Goal: Task Accomplishment & Management: Use online tool/utility

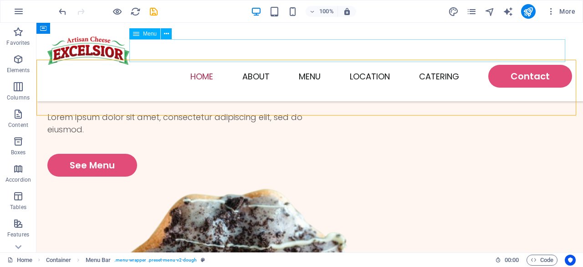
click at [261, 65] on nav "Home About Menu Location Catering Contact" at bounding box center [309, 76] width 525 height 23
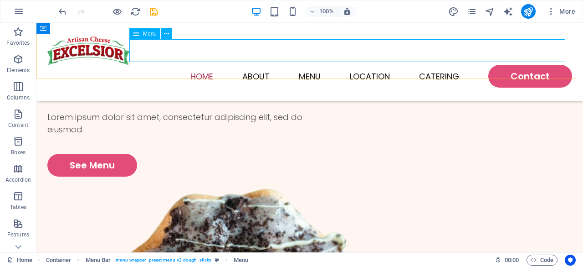
click at [251, 65] on nav "Home About Menu Location Catering Contact" at bounding box center [309, 76] width 525 height 23
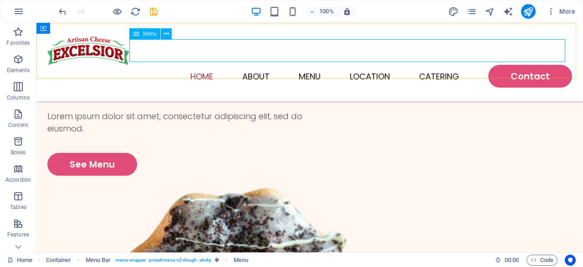
select select
select select "1"
select select
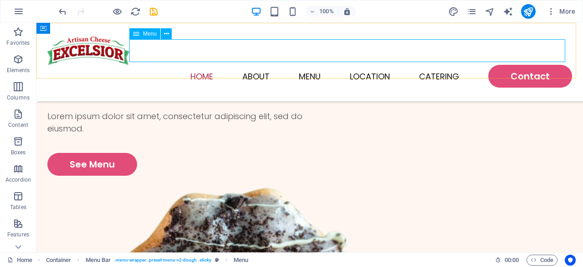
select select "2"
select select
select select "default"
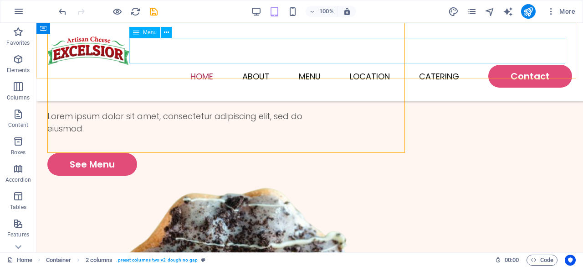
scroll to position [73, 0]
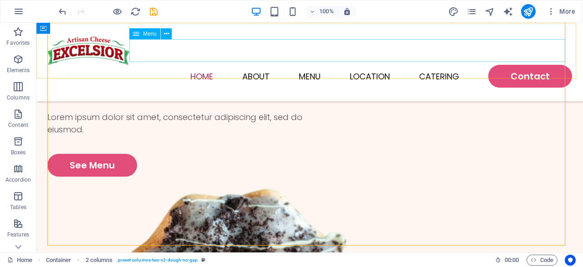
click at [246, 65] on nav "Home About Menu Location Catering Contact" at bounding box center [309, 76] width 525 height 23
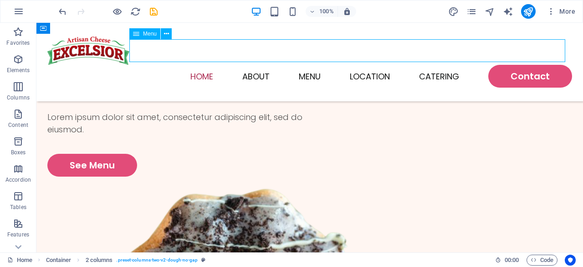
click at [246, 65] on nav "Home About Menu Location Catering Contact" at bounding box center [309, 76] width 525 height 23
select select
select select "1"
select select
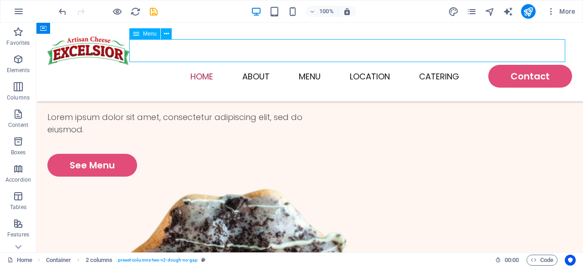
select select
select select "2"
select select
select select "default"
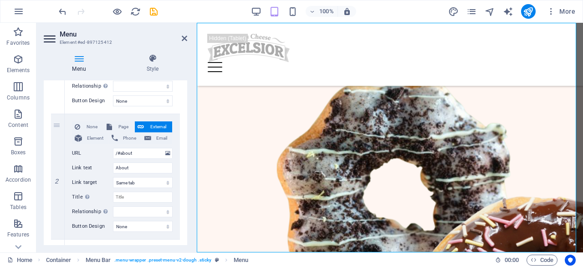
scroll to position [181, 0]
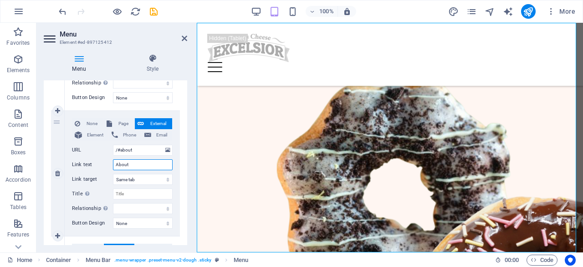
click at [137, 165] on input "About" at bounding box center [143, 164] width 60 height 11
type input "HIS"
select select
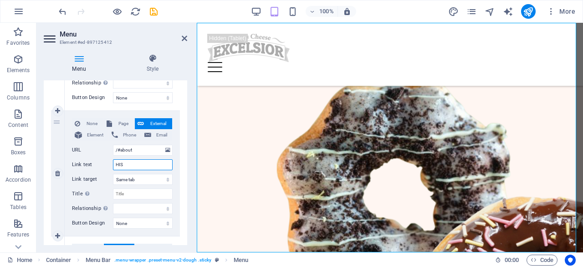
select select
type input "HISTORY"
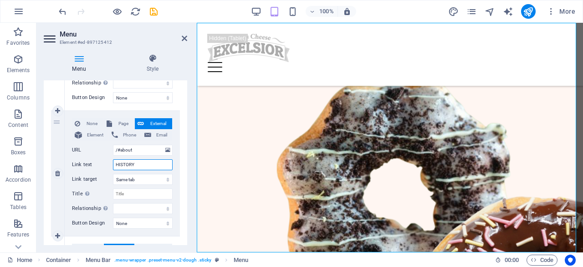
select select
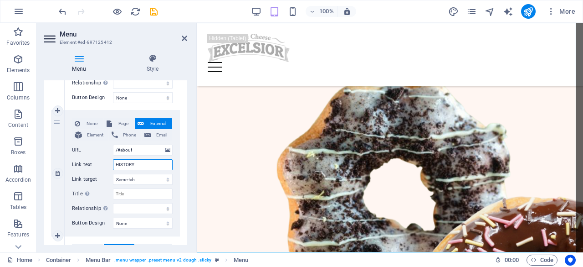
select select
type input "HISTORY"
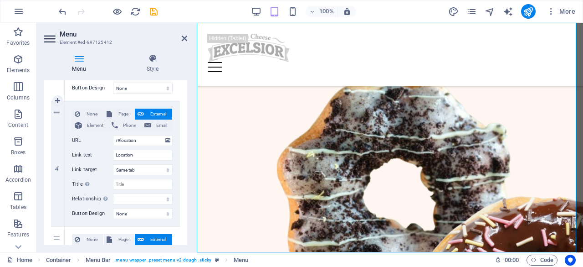
scroll to position [442, 0]
click at [151, 155] on input "Location" at bounding box center [143, 154] width 60 height 11
click at [153, 156] on input "Location" at bounding box center [143, 154] width 60 height 11
type input "LocationS"
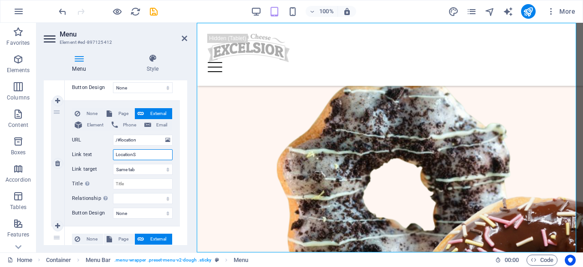
select select
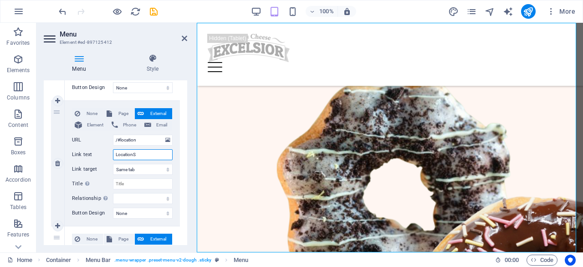
select select
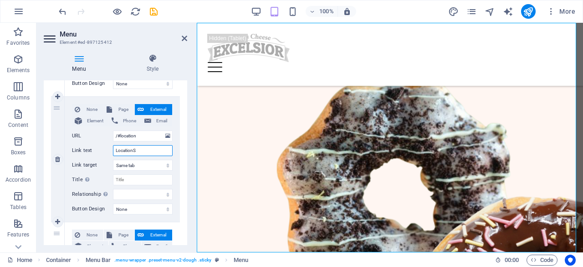
scroll to position [446, 0]
type input "Locations"
select select
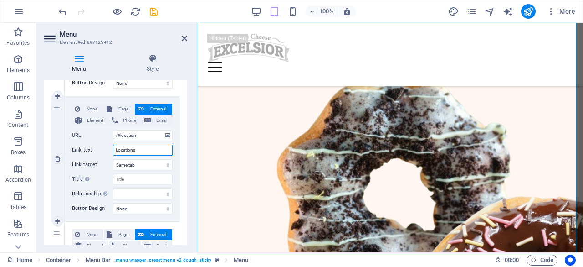
select select
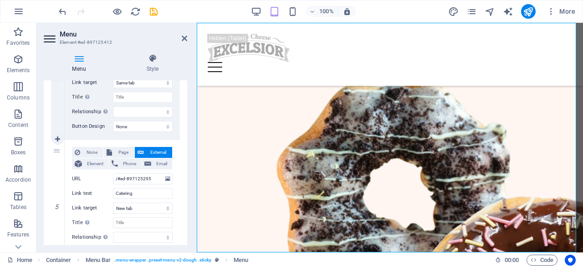
scroll to position [572, 0]
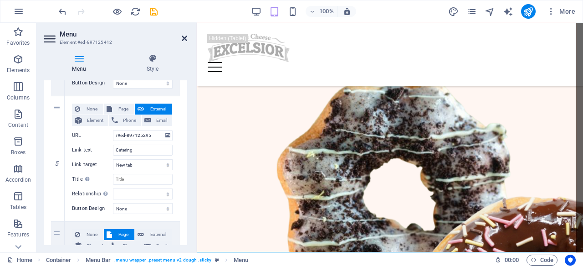
type input "Locations"
click at [185, 38] on icon at bounding box center [184, 38] width 5 height 7
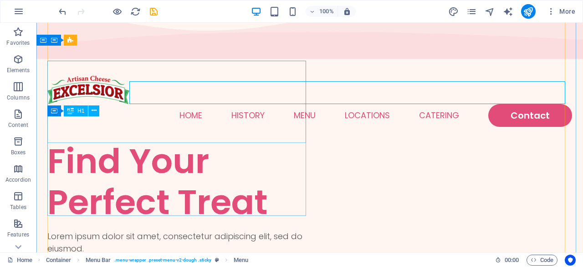
scroll to position [0, 0]
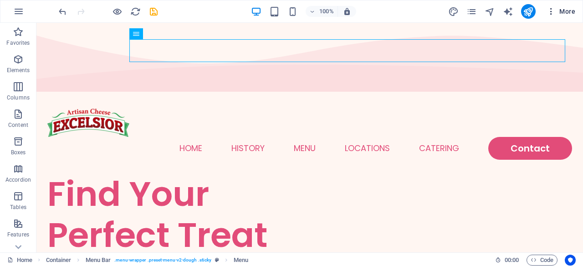
click at [550, 14] on icon "button" at bounding box center [551, 11] width 9 height 9
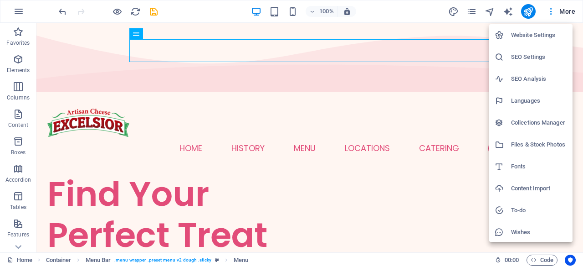
click at [529, 124] on h6 "Collections Manager" at bounding box center [539, 122] width 56 height 11
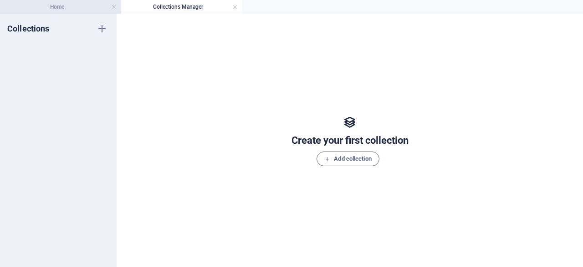
click at [95, 8] on h4 "Home" at bounding box center [60, 7] width 121 height 10
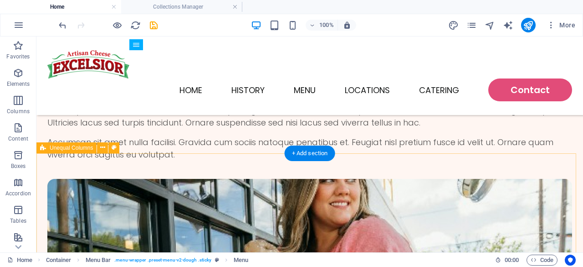
scroll to position [1895, 0]
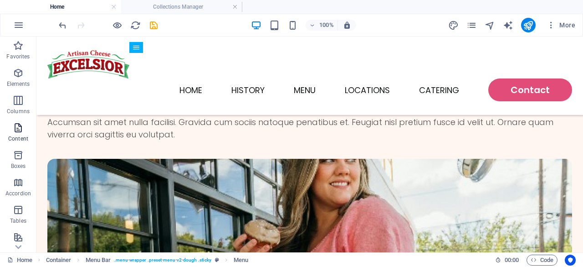
click at [15, 128] on icon "button" at bounding box center [18, 127] width 11 height 11
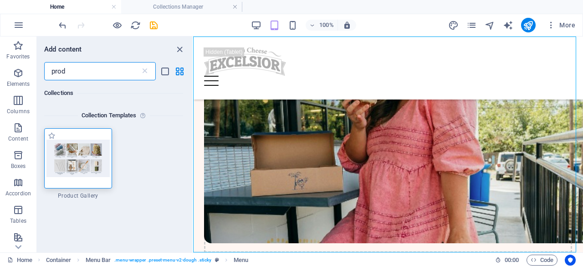
scroll to position [0, 0]
type input "prod"
click at [88, 182] on div at bounding box center [78, 158] width 68 height 60
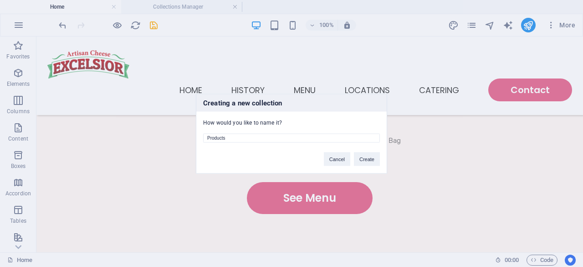
scroll to position [1661, 0]
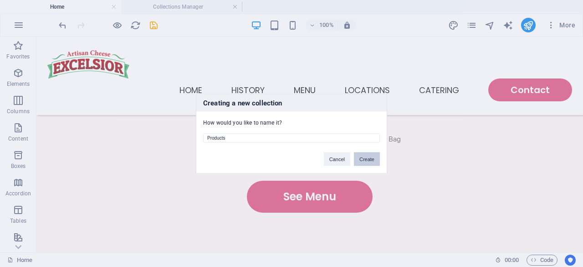
click at [373, 159] on button "Create" at bounding box center [367, 159] width 26 height 14
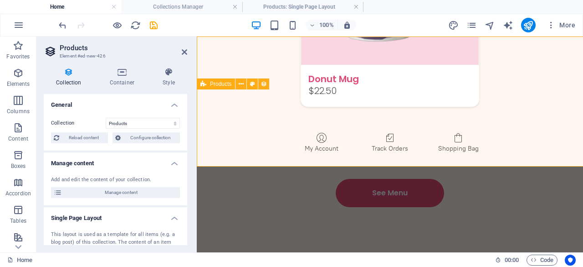
scroll to position [0, 0]
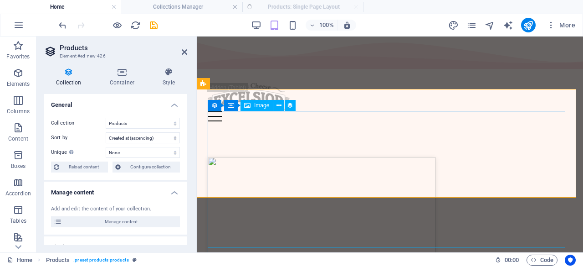
select select "createdAt_DESC"
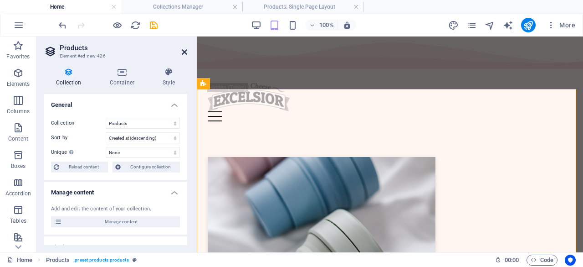
click at [186, 50] on icon at bounding box center [184, 51] width 5 height 7
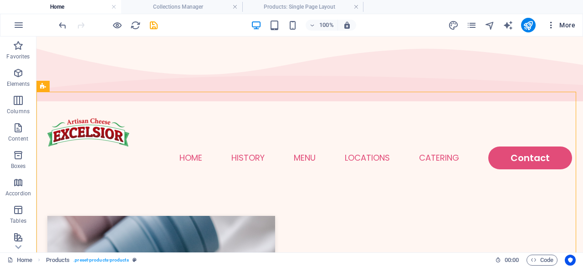
click at [552, 22] on icon "button" at bounding box center [551, 25] width 9 height 9
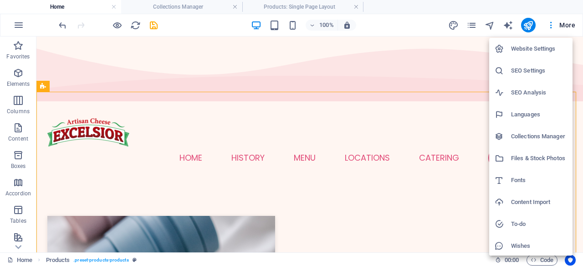
click at [542, 138] on h6 "Collections Manager" at bounding box center [539, 136] width 56 height 11
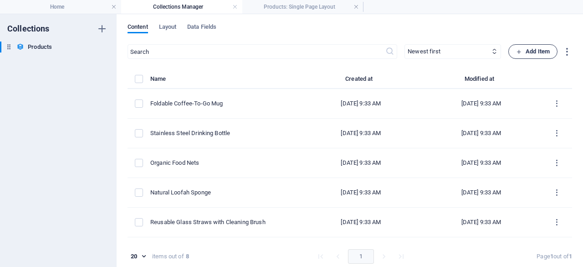
click at [516, 50] on icon "button" at bounding box center [519, 52] width 6 height 6
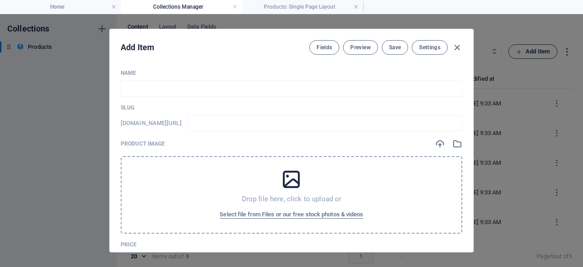
click at [516, 50] on div "Add Item Fields Preview Save Settings Name ​ Slug [DOMAIN_NAME][URL] ​ Product …" at bounding box center [291, 140] width 583 height 252
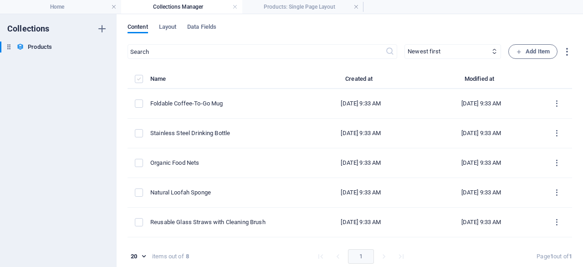
click at [142, 80] on label "items list" at bounding box center [139, 79] width 8 height 8
click at [0, 0] on input "items list" at bounding box center [0, 0] width 0 height 0
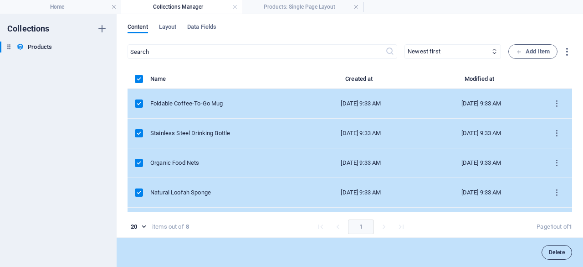
click at [560, 250] on span "Delete" at bounding box center [557, 251] width 16 height 5
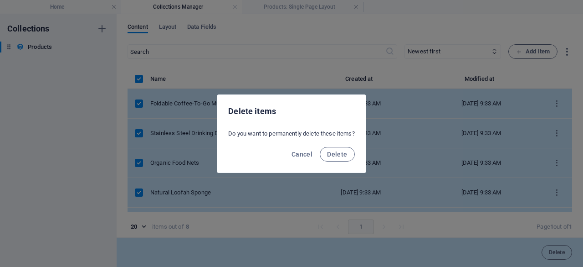
drag, startPoint x: 339, startPoint y: 152, endPoint x: 431, endPoint y: 107, distance: 102.3
click at [340, 151] on span "Delete" at bounding box center [337, 153] width 20 height 7
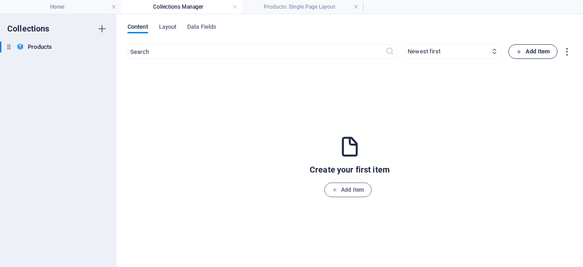
click at [531, 52] on span "Add Item" at bounding box center [533, 51] width 34 height 11
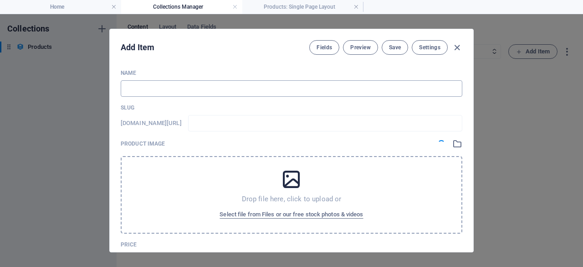
click at [218, 86] on input "text" at bounding box center [292, 88] width 342 height 16
type input "C"
type input "c"
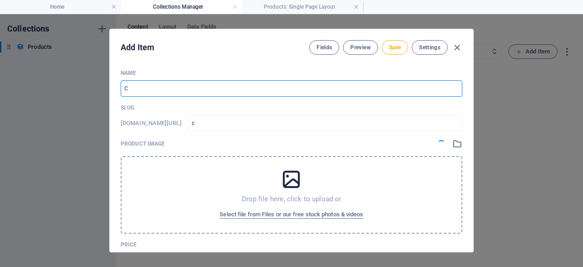
type input "Co"
type input "co"
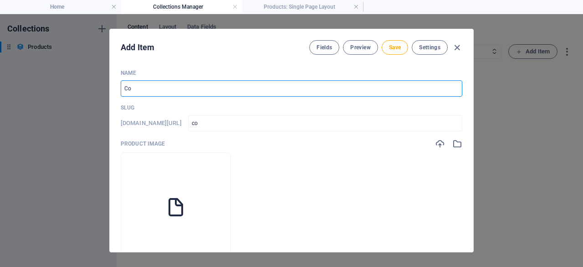
type input "Cot"
type input "cot"
type input "Coti"
type input "coti"
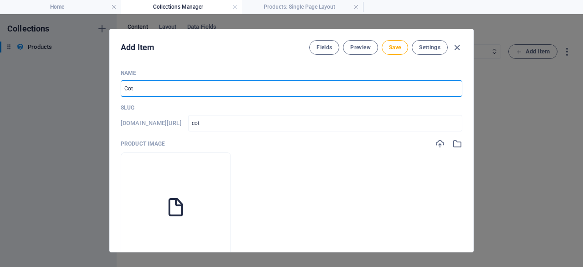
type input "coti"
type input "Cotij"
type input "cotij"
type input "Cotija"
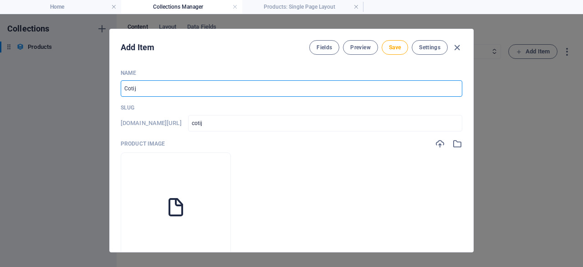
type input "cotija"
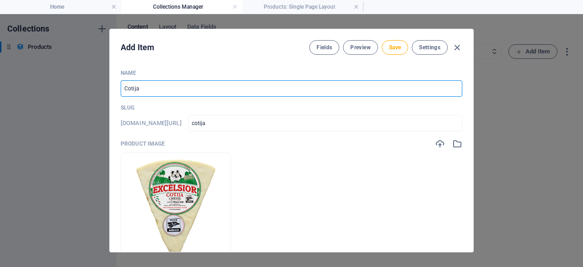
type input "Cotija c"
type input "cotija-c"
type input "Cotija ch"
type input "cotija-ch"
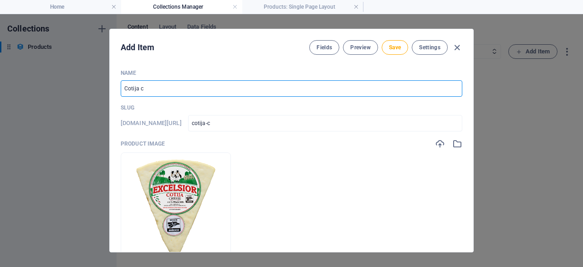
type input "cotija-ch"
type input "Cotija che"
type input "cotija-che"
type input "Cotija chee"
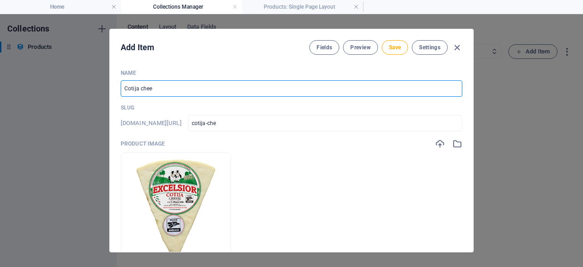
type input "cotija-chee"
type input "Cotija chees"
type input "cotija-chees"
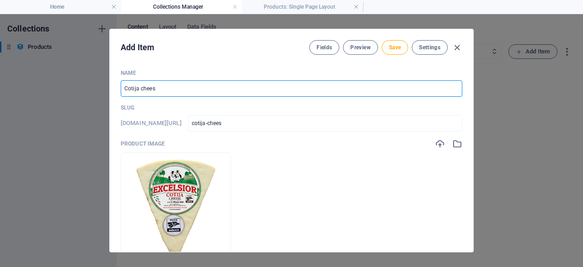
type input "Cotija cheese"
type input "cotija-cheese"
type input "Cotija cheese 1"
type input "cotija-cheese-1"
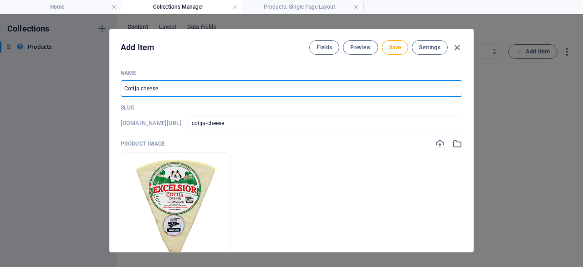
type input "cotija-cheese-1"
type input "Cotija cheese 1 l"
type input "cotija-cheese-1-l"
type input "Cotija cheese 1 lb"
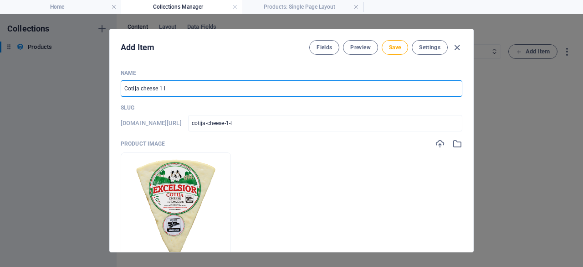
type input "cotija-cheese-1-lb"
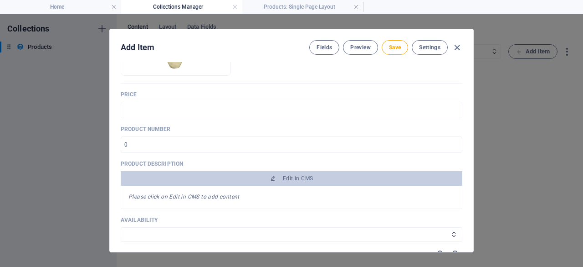
scroll to position [253, 0]
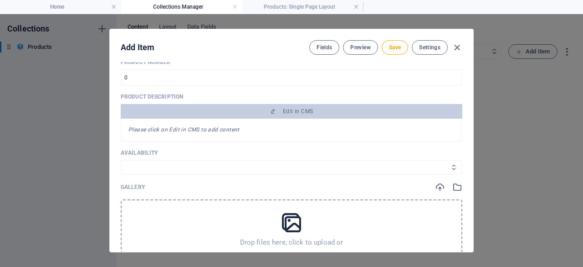
type input "Cotija cheese 1 lb."
click at [311, 170] on select "In stock Out of stock" at bounding box center [292, 167] width 342 height 15
select select "In stock"
click at [121, 160] on select "In stock Out of stock" at bounding box center [292, 167] width 342 height 15
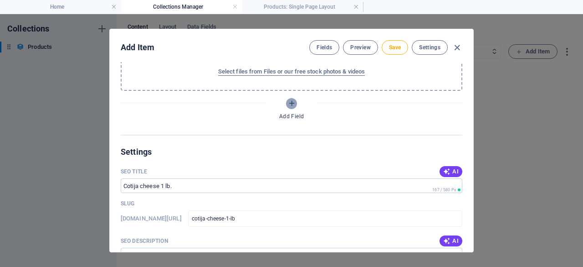
scroll to position [493, 0]
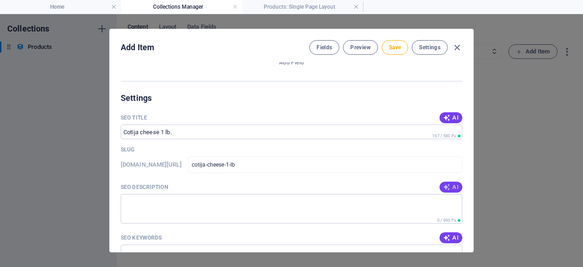
click at [444, 185] on icon "button" at bounding box center [446, 186] width 7 height 7
type textarea "Discover our premium 1 lb Cotija cheese, a flavorful addition for your dishes. …"
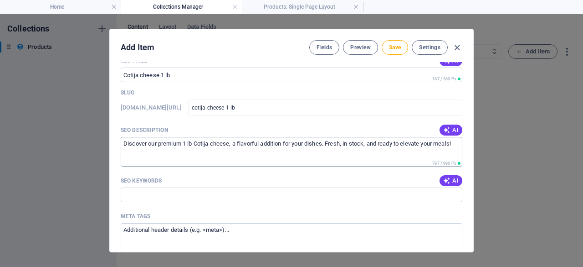
scroll to position [554, 0]
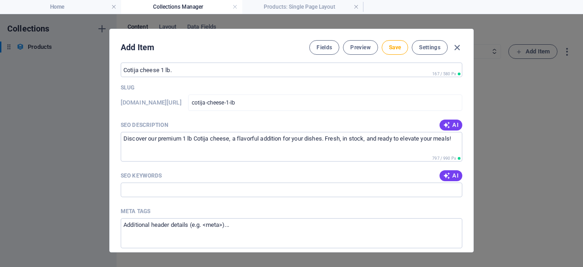
click at [452, 174] on span "AI" at bounding box center [450, 175] width 15 height 7
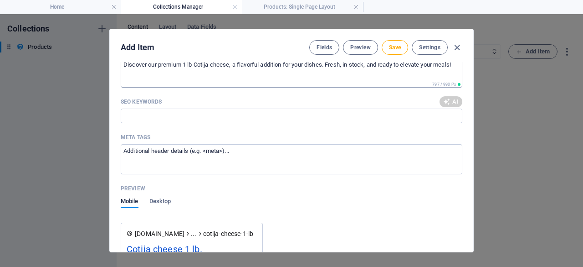
type input "Cotija cheese, Mexican cheese, cheese for tacos, crumbly cheese, Cotija cheese …"
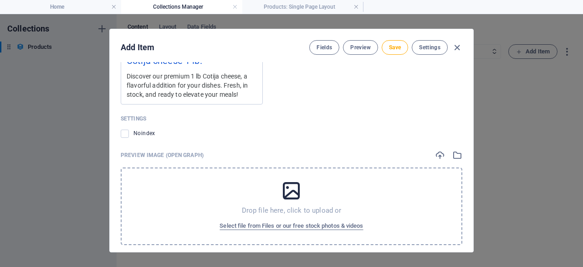
scroll to position [826, 0]
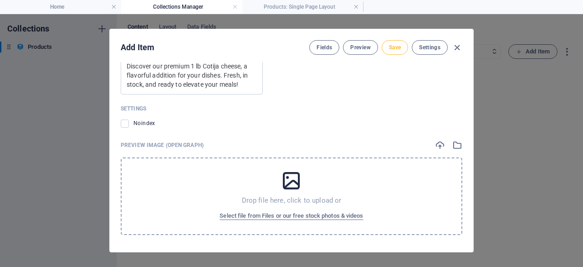
click at [393, 46] on span "Save" at bounding box center [395, 47] width 12 height 7
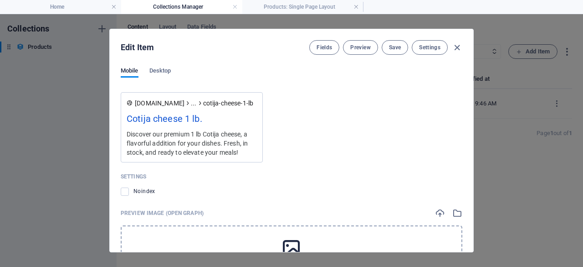
scroll to position [758, 0]
click at [401, 47] on span "Save" at bounding box center [395, 47] width 12 height 7
click at [454, 46] on icon "button" at bounding box center [457, 47] width 10 height 10
type input "cotija-cheese-1-lb"
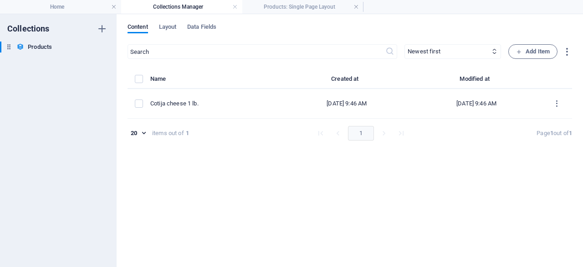
scroll to position [0, 0]
click at [540, 46] on span "Add Item" at bounding box center [533, 51] width 34 height 11
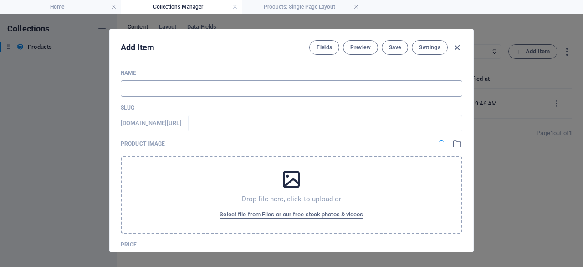
click at [241, 85] on input "text" at bounding box center [292, 88] width 342 height 16
type input "c"
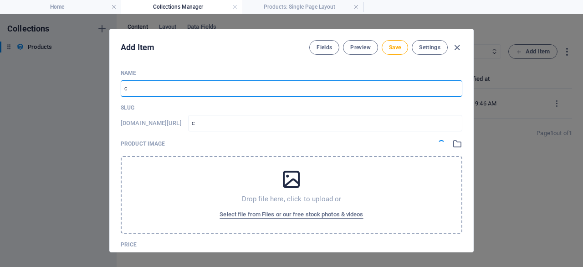
type input "co"
type input "c"
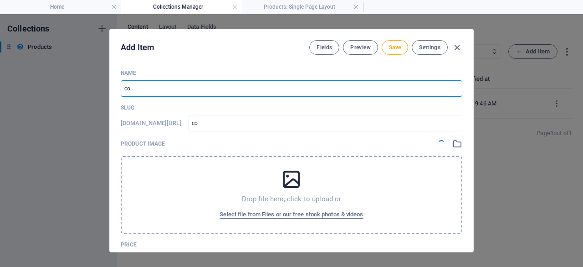
type input "c"
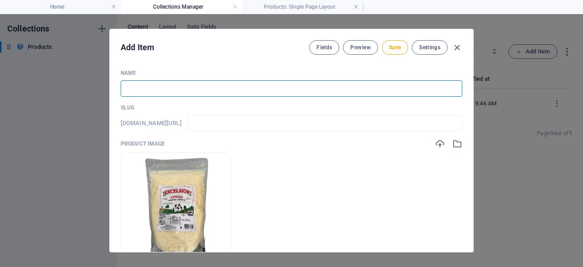
type input "C"
type input "c"
type input "Co"
type input "co"
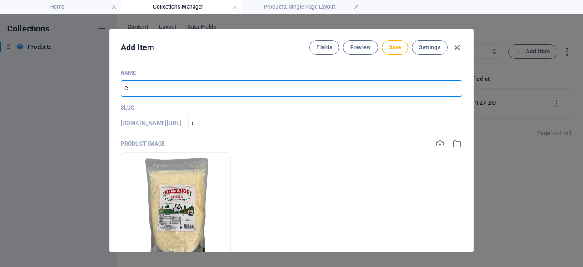
type input "co"
type input "Cot"
type input "cot"
type input "Coti"
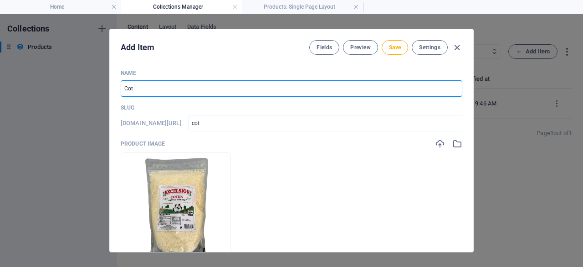
type input "coti"
type input "Cotij"
type input "cotij"
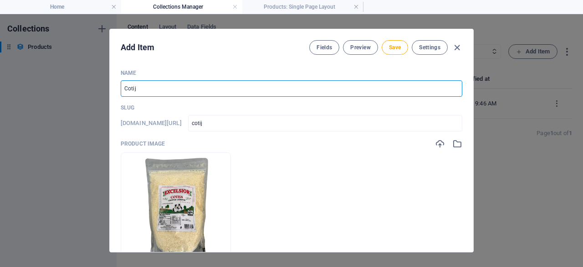
type input "Cotija"
type input "cotija"
type input "Cotija g"
type input "cotija-g"
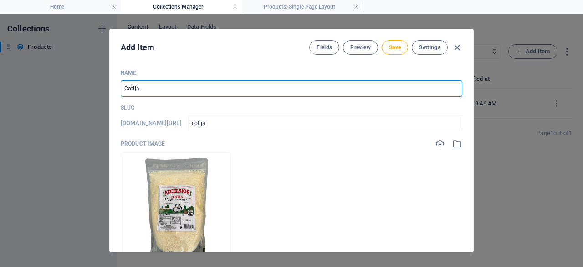
type input "cotija-g"
type input "Cotija gr"
type input "cotija-gr"
type input "Cotija gra"
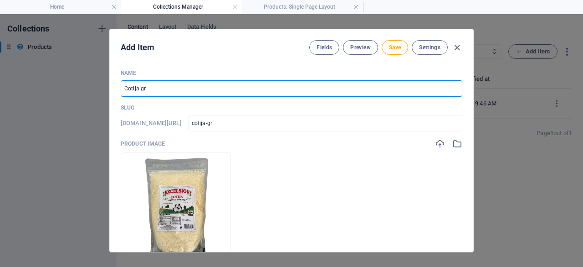
type input "cotija-gra"
type input "Cotija grat"
type input "cotija-grat"
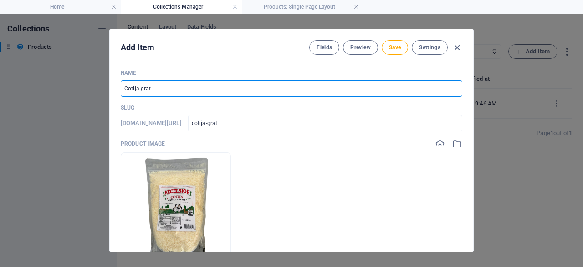
type input "Cotija grate"
type input "cotija-grate"
type input "Cotija grated"
type input "cotija-grated"
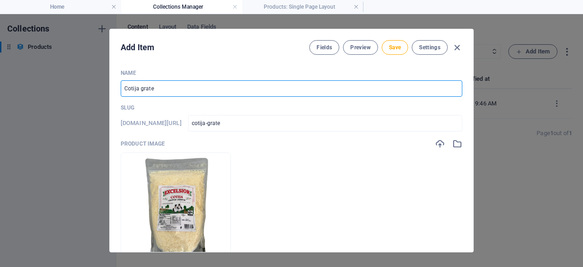
type input "cotija-grated"
type input "Cotija grated c"
type input "cotija-grated-c"
type input "Cotija grated ch"
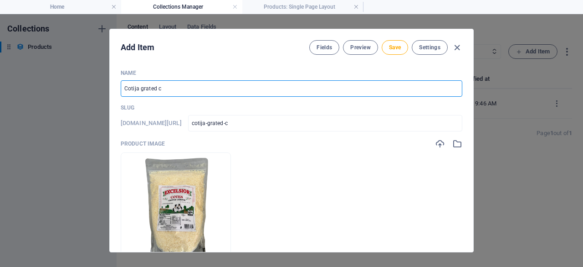
type input "cotija-grated-ch"
type input "Cotija grated che"
type input "cotija-grated-che"
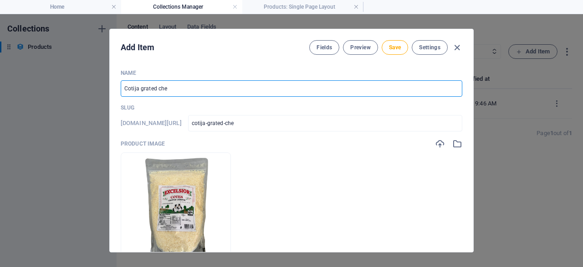
type input "Cotija grated chee"
type input "cotija-grated-chee"
type input "Cotija grated chees"
type input "cotija-grated-chees"
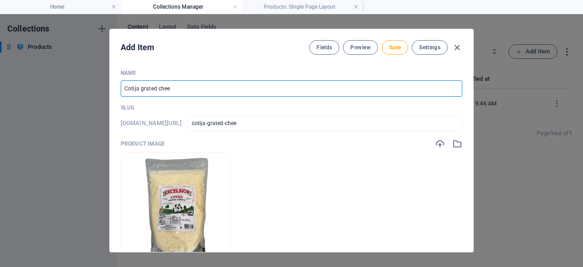
type input "cotija-grated-chees"
type input "Cotija grated cheese"
type input "cotija-grated-cheese"
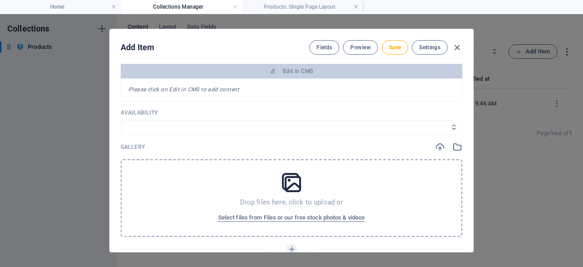
scroll to position [293, 0]
type input "Cotija grated cheese"
click at [337, 133] on select "In stock Out of stock" at bounding box center [292, 126] width 342 height 15
click at [121, 119] on select "In stock Out of stock" at bounding box center [292, 126] width 342 height 15
click at [299, 128] on select "In stock Out of stock" at bounding box center [292, 126] width 342 height 15
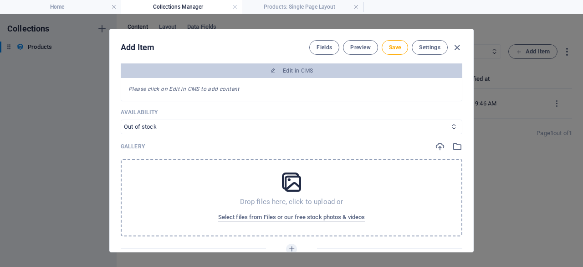
select select "In stock"
click at [121, 119] on select "In stock Out of stock" at bounding box center [292, 126] width 342 height 15
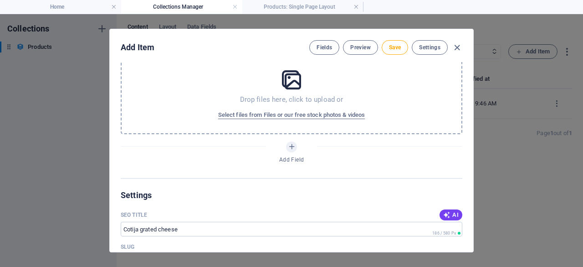
scroll to position [491, 0]
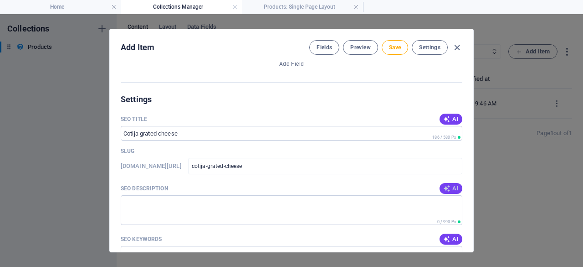
click at [449, 187] on span "AI" at bounding box center [450, 188] width 15 height 7
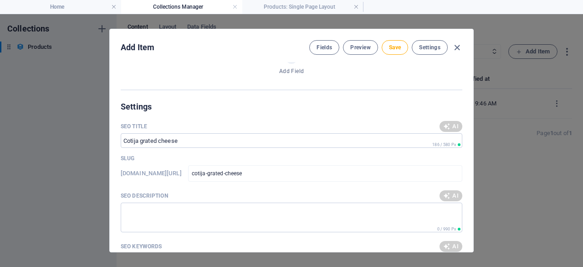
type textarea "Discover our Cotija grated cheese, a perfect topping for your favorite dishes. …"
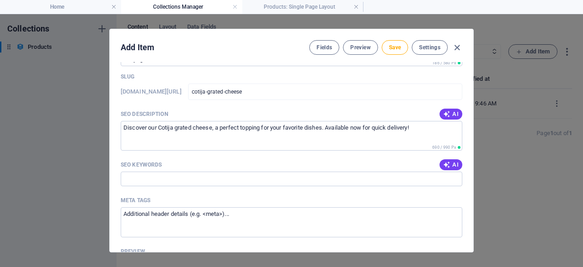
scroll to position [569, 0]
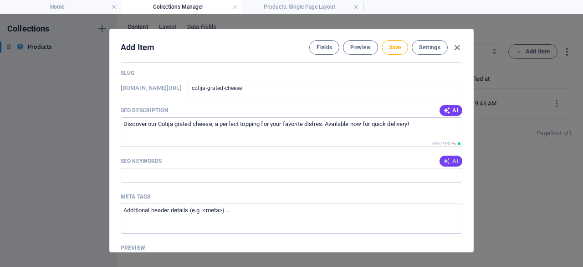
click at [451, 160] on span "AI" at bounding box center [450, 160] width 15 height 7
type input "Cotija grated cheese, grated Cotija cheese, authentic Cotija cheese, Mexican ch…"
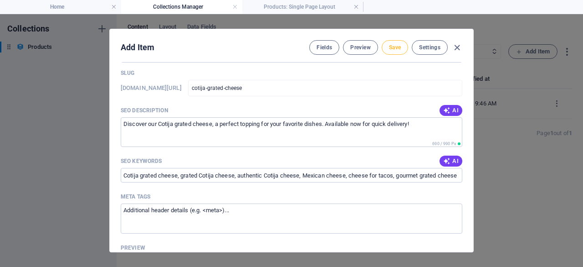
click at [398, 49] on span "Save" at bounding box center [395, 47] width 12 height 7
click at [456, 48] on icon "button" at bounding box center [457, 47] width 10 height 10
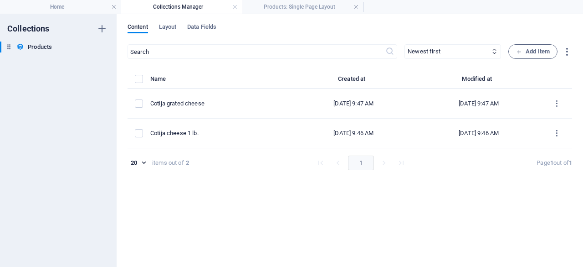
type input "cotija-grated-cheese"
click at [519, 47] on span "Add Item" at bounding box center [533, 51] width 34 height 11
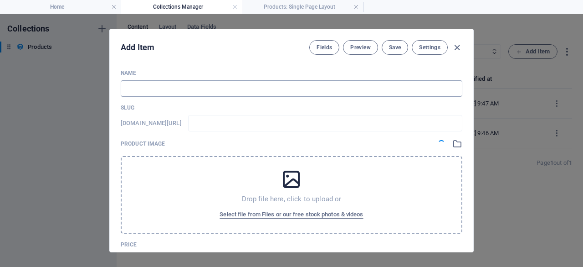
click at [190, 88] on input "text" at bounding box center [292, 88] width 342 height 16
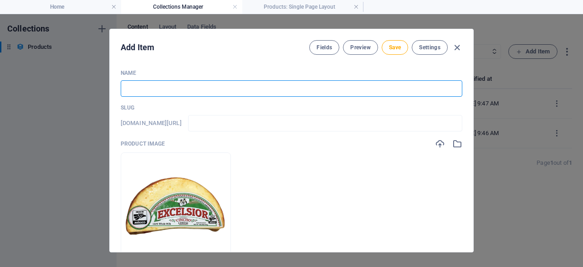
type input "C"
type input "c"
type input "Ci"
type input "ci"
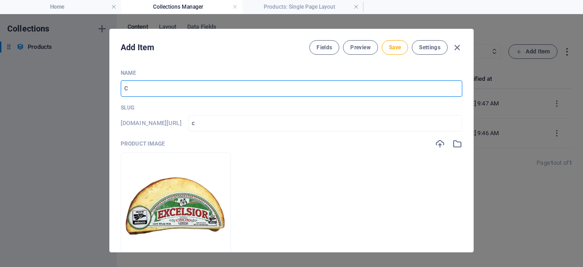
type input "ci"
type input "Cin"
type input "cin"
type input "Cinc"
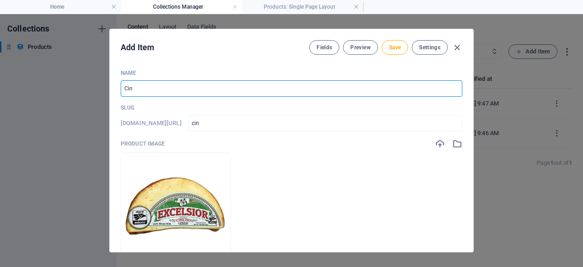
type input "cinc"
type input "Cinch"
type input "cinch"
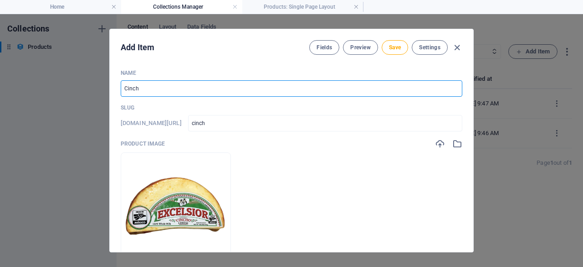
type input "Cincho"
type input "cincho"
type input "Cincho c"
type input "cincho-c"
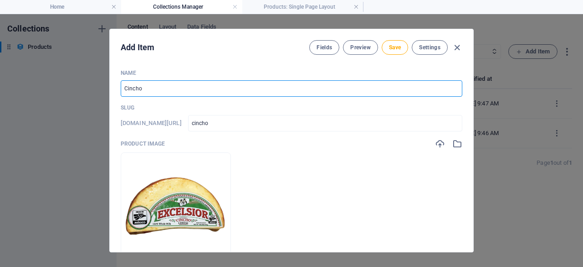
type input "cincho-c"
type input "Cincho ch"
type input "cincho-ch"
type input "Cincho che"
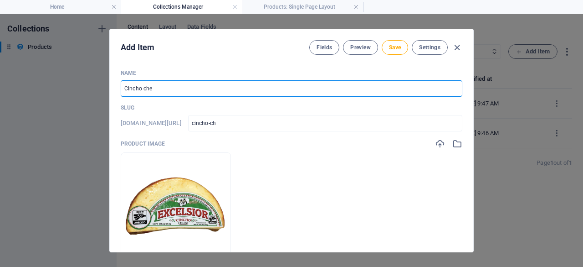
type input "cincho-che"
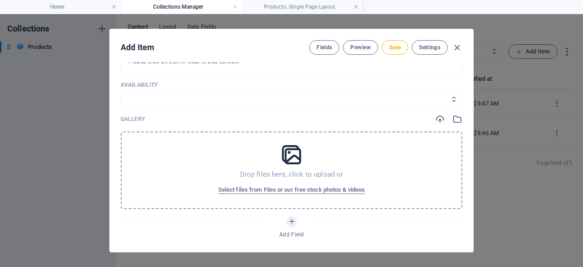
scroll to position [322, 0]
click at [451, 96] on icon at bounding box center [454, 98] width 6 height 6
click at [397, 101] on select "In stock Out of stock" at bounding box center [292, 98] width 342 height 15
click at [121, 91] on select "In stock Out of stock" at bounding box center [292, 98] width 342 height 15
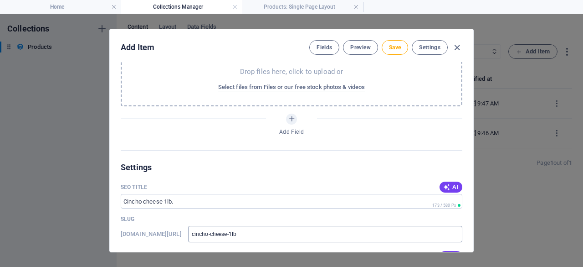
scroll to position [495, 0]
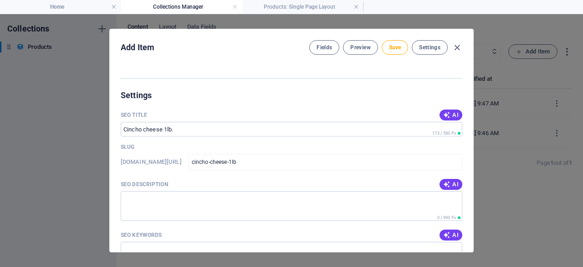
click at [450, 183] on span "AI" at bounding box center [450, 183] width 15 height 7
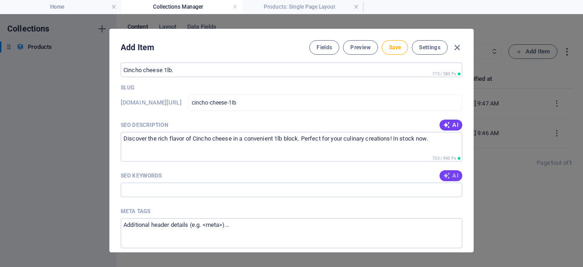
click at [451, 174] on span "AI" at bounding box center [450, 175] width 15 height 7
click at [390, 46] on span "Save" at bounding box center [395, 47] width 12 height 7
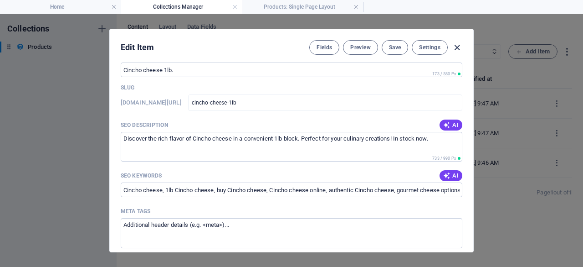
click at [457, 46] on icon "button" at bounding box center [457, 47] width 10 height 10
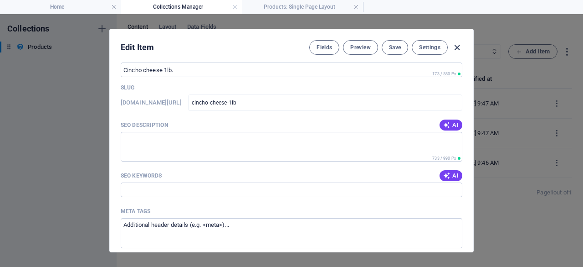
scroll to position [518, 0]
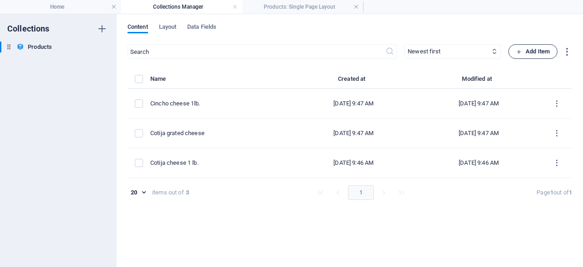
click at [522, 50] on span "Add Item" at bounding box center [533, 51] width 34 height 11
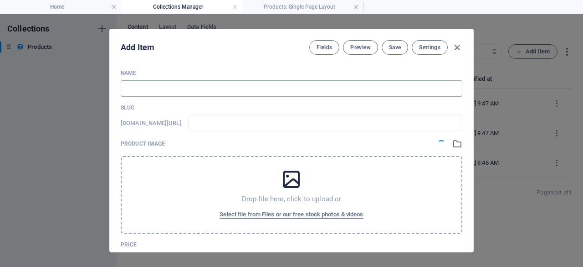
click at [190, 87] on input "text" at bounding box center [292, 88] width 342 height 16
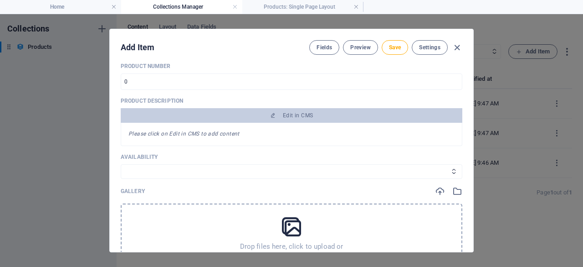
scroll to position [250, 0]
click at [289, 174] on select "In stock Out of stock" at bounding box center [292, 170] width 342 height 15
click at [121, 163] on select "In stock Out of stock" at bounding box center [292, 170] width 342 height 15
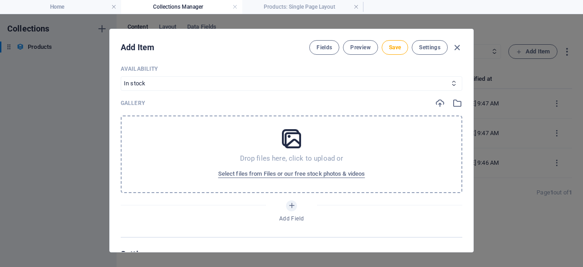
scroll to position [359, 0]
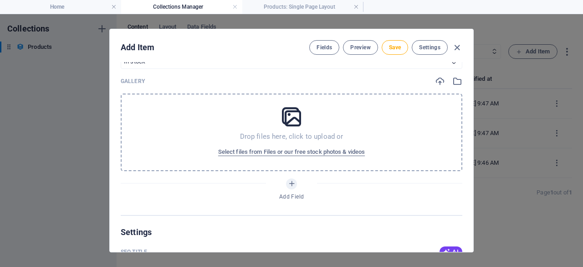
click at [295, 141] on div "Drop files here, click to upload or Select files from Files or our free stock p…" at bounding box center [292, 131] width 342 height 77
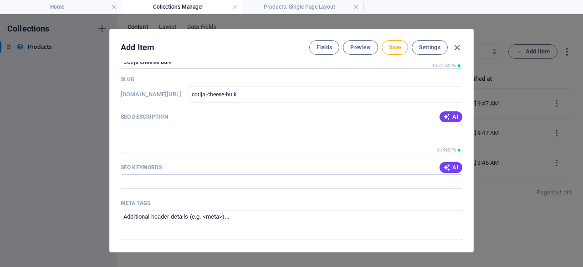
scroll to position [564, 0]
click at [446, 113] on icon "button" at bounding box center [446, 114] width 7 height 7
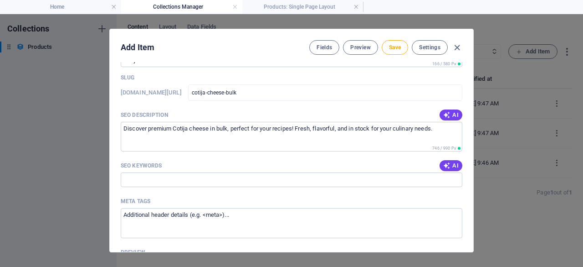
click at [443, 169] on button "AI" at bounding box center [451, 165] width 23 height 11
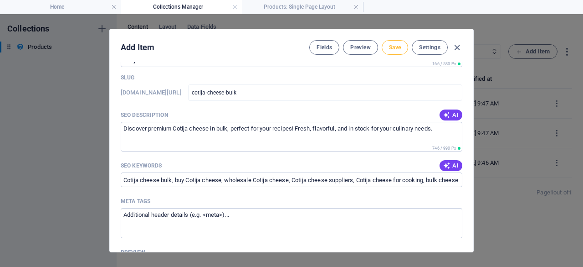
click at [396, 42] on button "Save" at bounding box center [395, 47] width 26 height 15
click at [457, 47] on icon "button" at bounding box center [457, 47] width 10 height 10
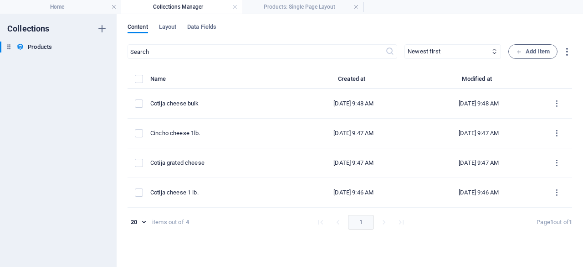
scroll to position [528, 0]
click at [528, 49] on span "Add Item" at bounding box center [533, 51] width 34 height 11
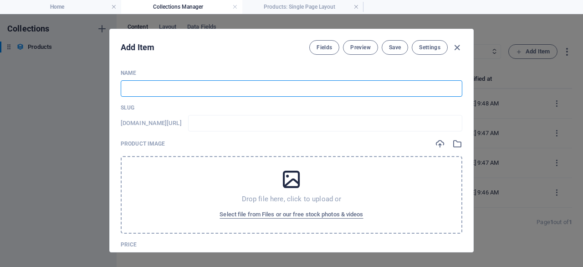
click at [244, 92] on input "text" at bounding box center [292, 88] width 342 height 16
click at [295, 212] on span "Select file from Files or our free stock photos & videos" at bounding box center [292, 214] width 144 height 11
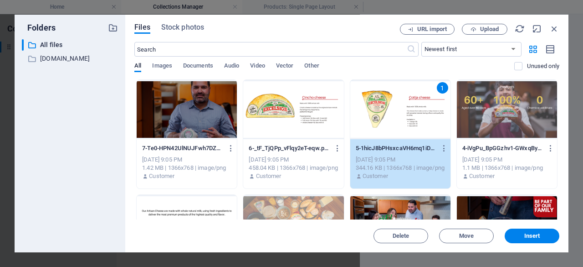
click at [559, 28] on div "Files Stock photos URL import Upload ​ Newest first Oldest first Name (A-Z) Nam…" at bounding box center [346, 133] width 443 height 237
click at [555, 30] on icon "button" at bounding box center [554, 29] width 10 height 10
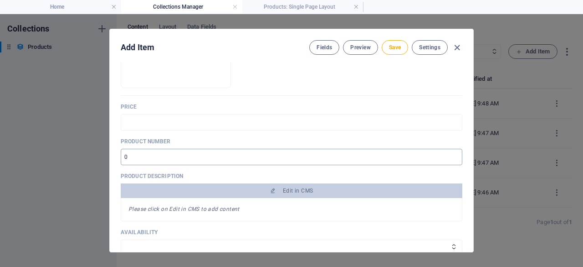
scroll to position [210, 0]
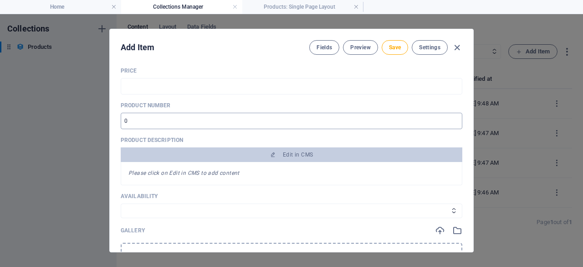
click at [427, 118] on input "number" at bounding box center [292, 121] width 342 height 16
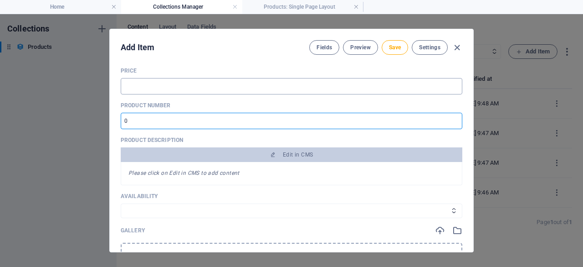
click at [356, 88] on input "text" at bounding box center [292, 86] width 342 height 16
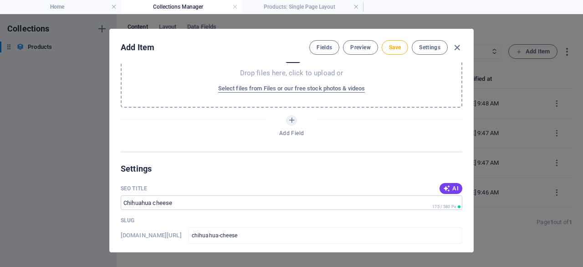
scroll to position [434, 0]
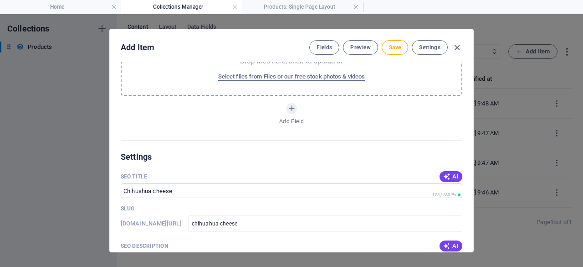
click at [382, 160] on h2 "Settings" at bounding box center [292, 156] width 342 height 11
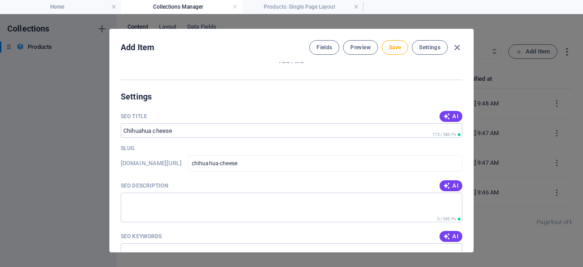
scroll to position [494, 0]
click at [443, 184] on icon "button" at bounding box center [446, 185] width 7 height 7
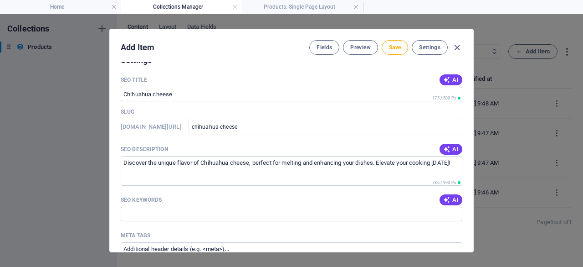
scroll to position [531, 0]
click at [455, 197] on span "AI" at bounding box center [450, 198] width 15 height 7
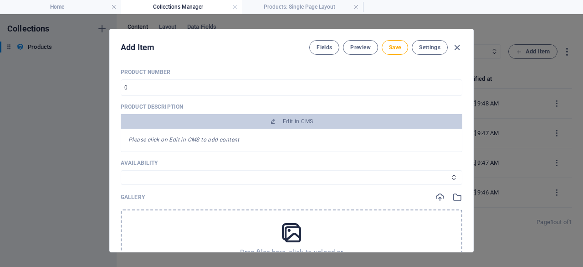
scroll to position [250, 0]
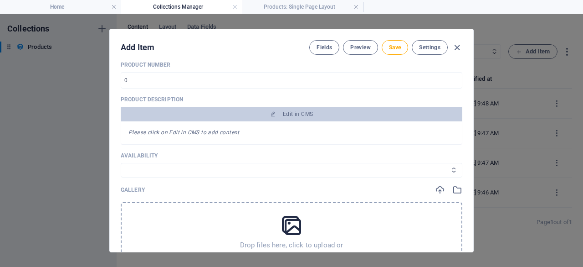
click at [345, 174] on select "In stock Out of stock" at bounding box center [292, 170] width 342 height 15
click at [121, 163] on select "In stock Out of stock" at bounding box center [292, 170] width 342 height 15
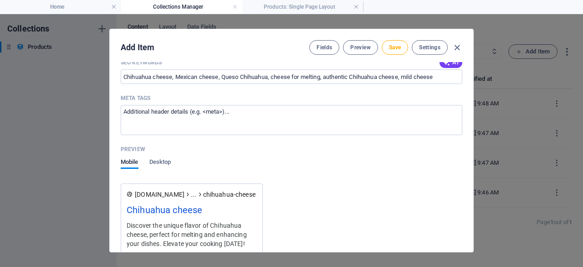
scroll to position [667, 0]
click at [400, 46] on span "Save" at bounding box center [395, 47] width 12 height 7
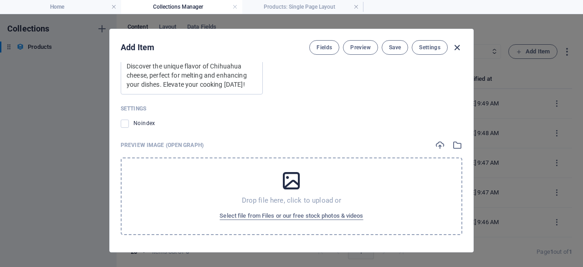
click at [457, 48] on icon "button" at bounding box center [457, 47] width 10 height 10
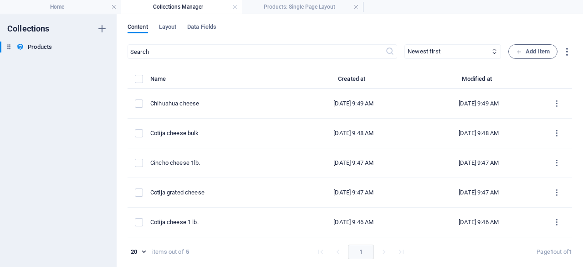
scroll to position [763, 0]
click at [540, 56] on span "Add Item" at bounding box center [533, 51] width 34 height 11
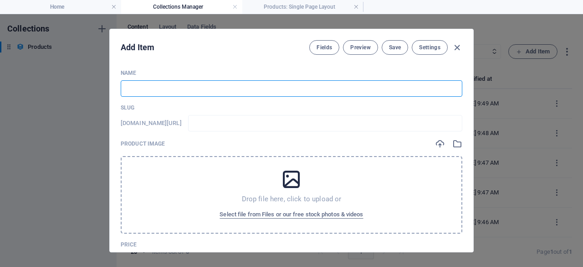
click at [363, 88] on input "text" at bounding box center [292, 88] width 342 height 16
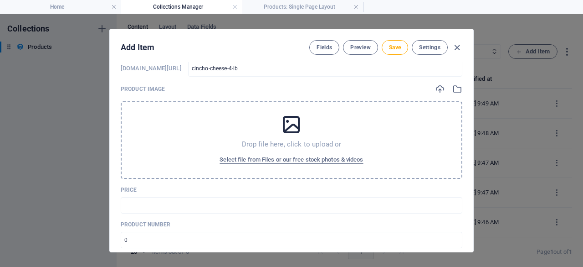
scroll to position [0, 0]
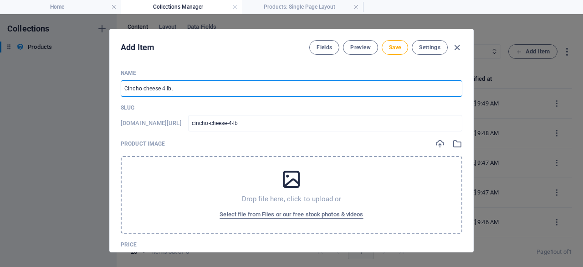
click at [164, 87] on input "Cincho cheese 4 lb." at bounding box center [292, 88] width 342 height 16
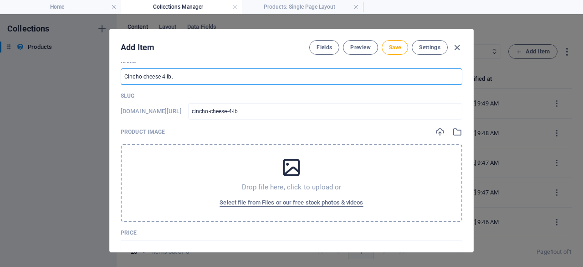
click at [308, 94] on p "Slug" at bounding box center [292, 95] width 342 height 7
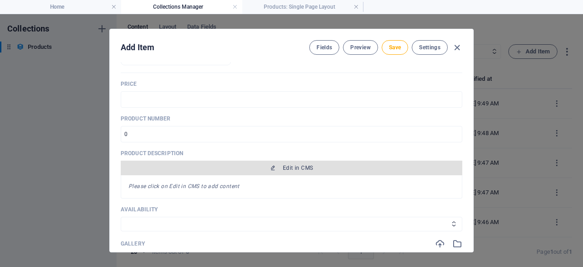
scroll to position [196, 0]
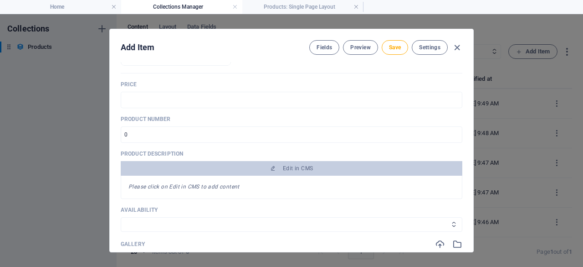
click at [240, 227] on select "In stock Out of stock" at bounding box center [292, 224] width 342 height 15
click at [121, 217] on select "In stock Out of stock" at bounding box center [292, 224] width 342 height 15
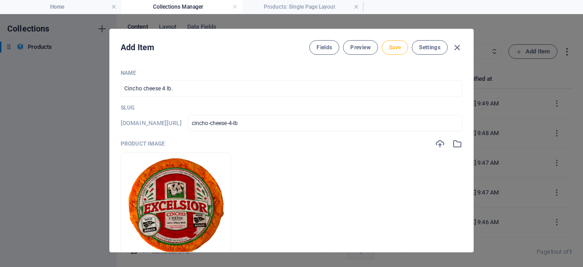
click at [402, 45] on button "Save" at bounding box center [395, 47] width 26 height 15
click at [457, 48] on icon "button" at bounding box center [457, 47] width 10 height 10
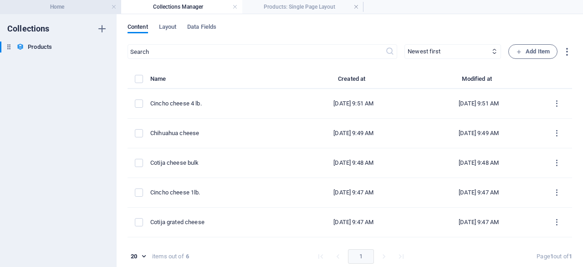
click at [78, 10] on h4 "Home" at bounding box center [60, 7] width 121 height 10
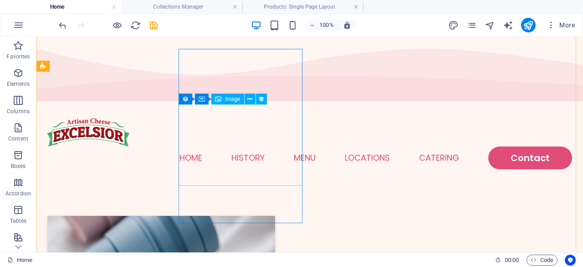
scroll to position [20, 0]
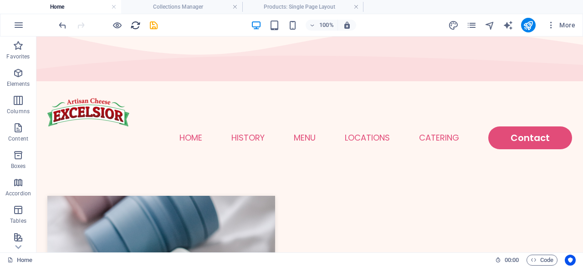
click at [137, 27] on icon "reload" at bounding box center [135, 25] width 10 height 10
click at [140, 26] on icon "reload" at bounding box center [135, 25] width 10 height 10
click at [156, 23] on icon "save" at bounding box center [154, 25] width 10 height 10
click at [217, 5] on h4 "Collections Manager" at bounding box center [181, 7] width 121 height 10
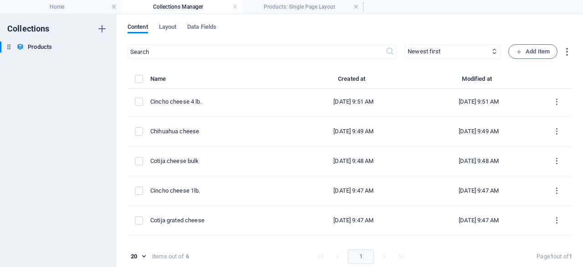
scroll to position [0, 0]
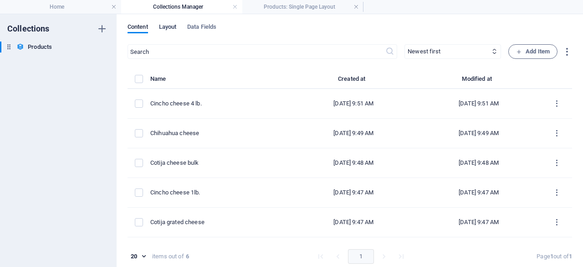
click at [172, 29] on span "Layout" at bounding box center [168, 27] width 18 height 13
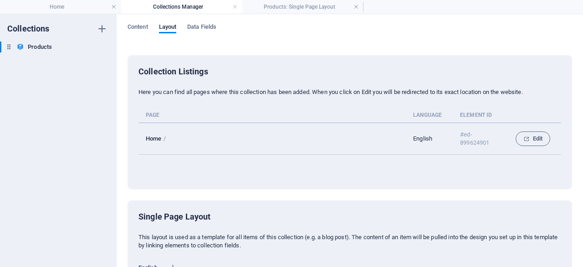
scroll to position [116, 0]
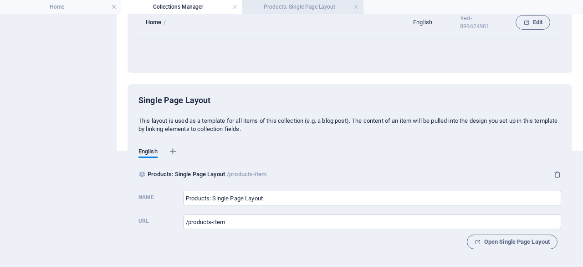
click at [289, 8] on h4 "Products: Single Page Layout" at bounding box center [302, 7] width 121 height 10
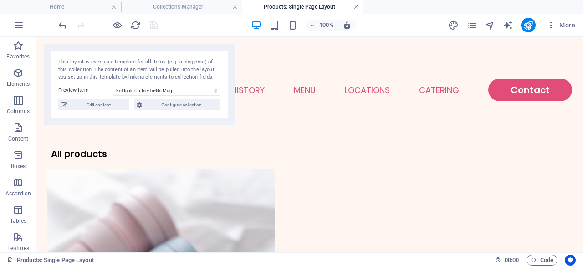
click at [356, 9] on link at bounding box center [356, 7] width 5 height 9
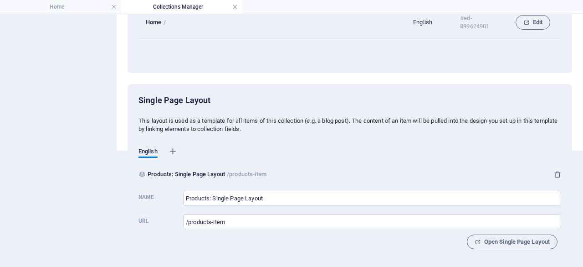
click at [236, 7] on link at bounding box center [234, 7] width 5 height 9
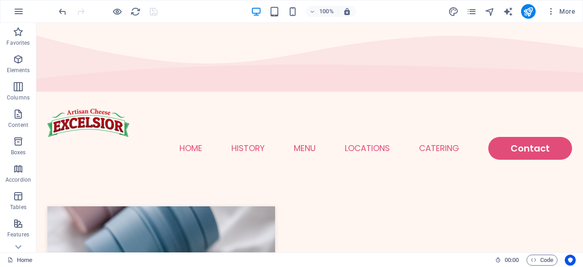
scroll to position [20, 0]
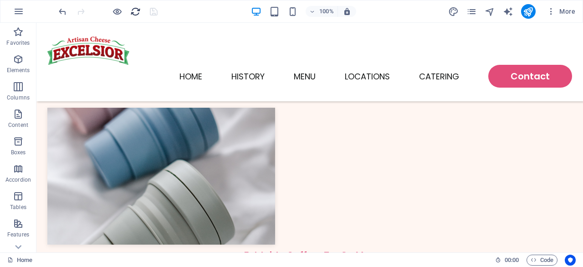
click at [137, 14] on icon "reload" at bounding box center [135, 11] width 10 height 10
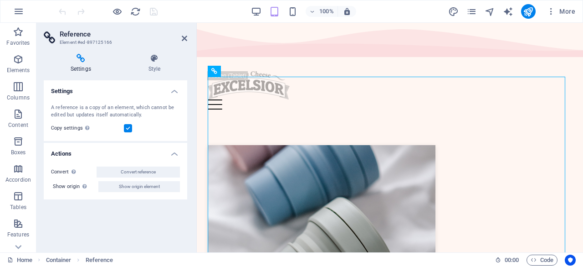
click at [128, 127] on label at bounding box center [128, 128] width 8 height 8
click at [0, 0] on input "Copy settings Use the same settings (flex, animation, position, style) as for t…" at bounding box center [0, 0] width 0 height 0
click at [254, 71] on icon at bounding box center [255, 72] width 5 height 10
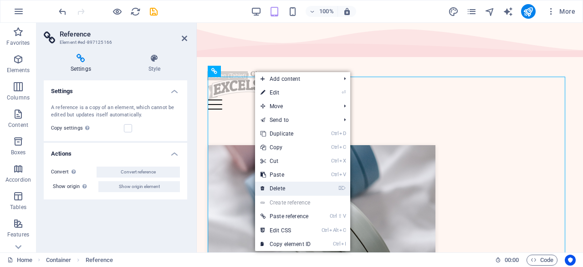
click at [305, 190] on link "⌦ Delete" at bounding box center [285, 188] width 61 height 14
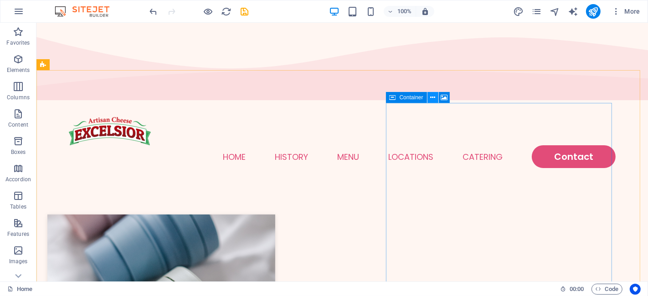
click at [430, 98] on icon at bounding box center [432, 98] width 5 height 10
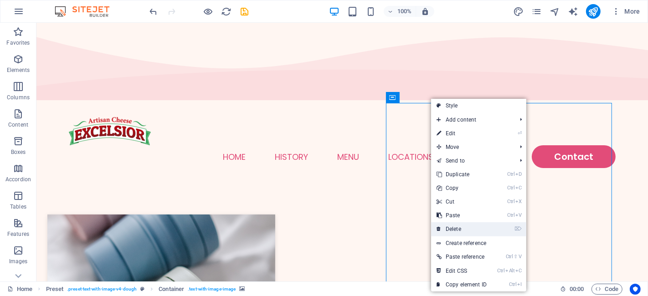
click at [478, 228] on link "⌦ Delete" at bounding box center [461, 229] width 61 height 14
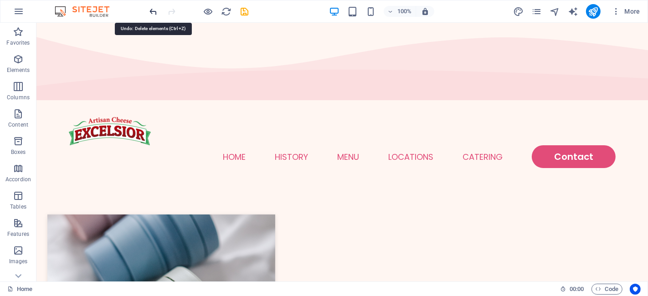
click at [154, 7] on icon "undo" at bounding box center [154, 11] width 10 height 10
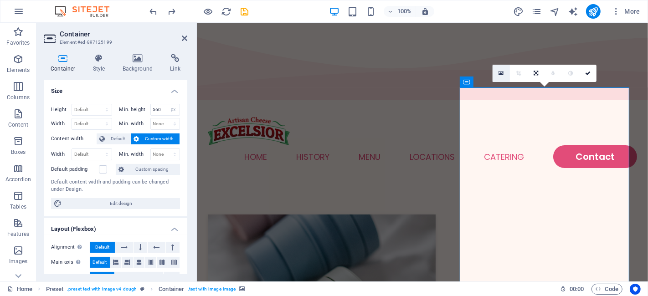
click at [499, 76] on icon at bounding box center [501, 73] width 5 height 6
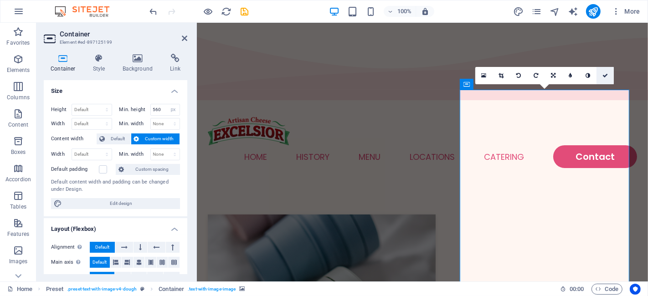
click at [583, 73] on icon at bounding box center [604, 75] width 5 height 5
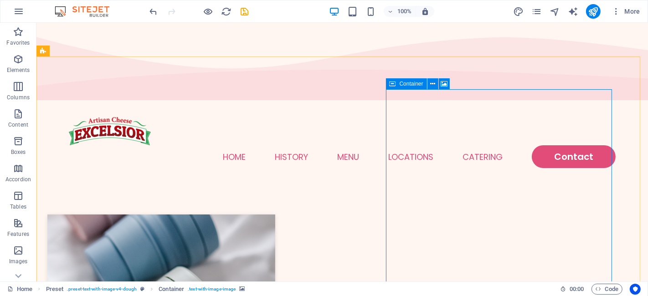
click at [410, 86] on span "Container" at bounding box center [412, 83] width 24 height 5
click at [436, 86] on button at bounding box center [432, 83] width 11 height 11
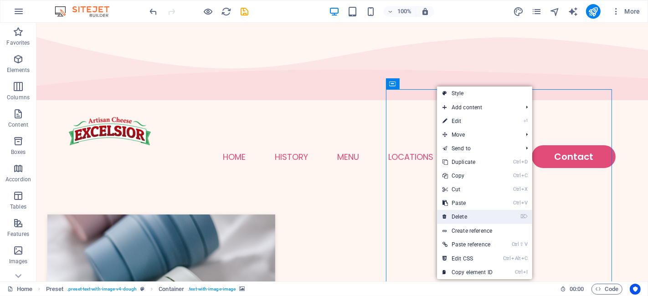
click at [484, 214] on link "⌦ Delete" at bounding box center [467, 217] width 61 height 14
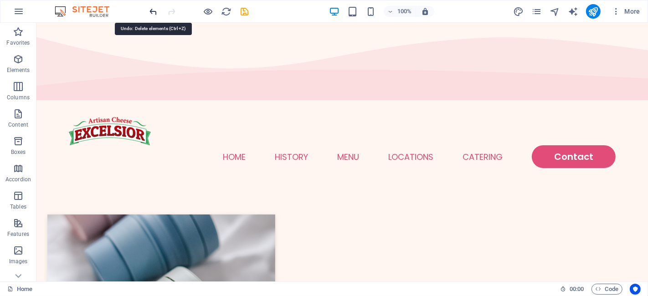
click at [151, 11] on icon "undo" at bounding box center [154, 11] width 10 height 10
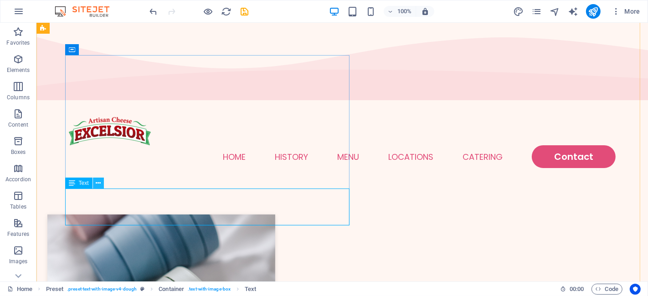
click at [97, 185] on icon at bounding box center [98, 184] width 5 height 10
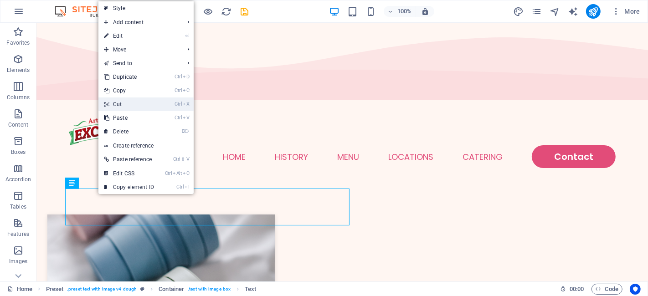
click at [148, 100] on link "Ctrl X Cut" at bounding box center [128, 104] width 61 height 14
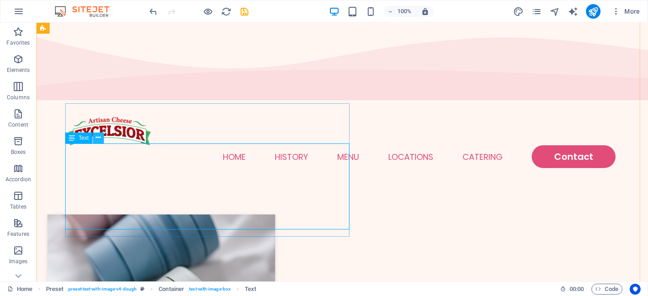
click at [96, 139] on icon at bounding box center [98, 138] width 5 height 10
click at [73, 142] on icon at bounding box center [72, 138] width 6 height 11
click at [98, 137] on icon at bounding box center [98, 138] width 5 height 10
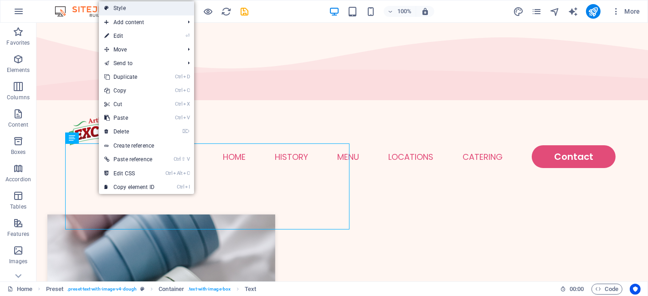
click at [154, 12] on link "Style" at bounding box center [146, 8] width 95 height 14
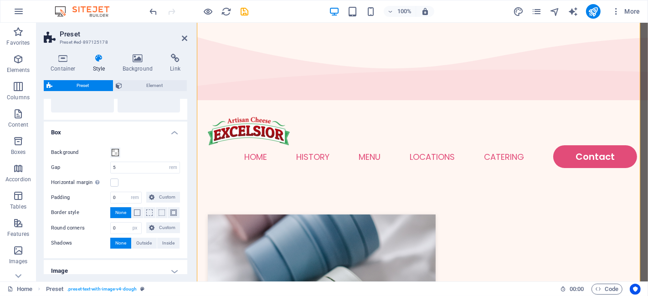
scroll to position [60, 0]
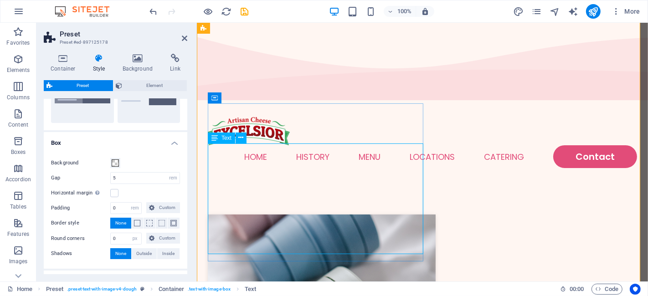
click at [219, 138] on div "Text" at bounding box center [221, 138] width 27 height 11
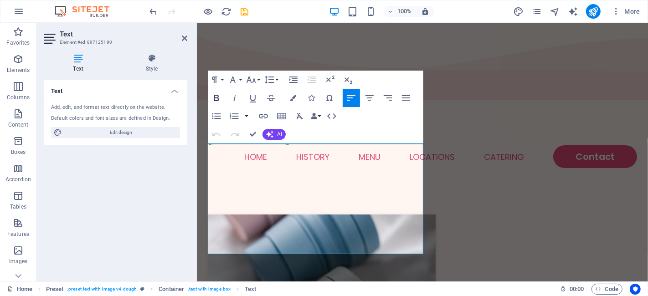
click at [217, 103] on icon "button" at bounding box center [216, 97] width 11 height 11
click at [217, 101] on icon "button" at bounding box center [216, 98] width 5 height 6
click at [215, 103] on icon "button" at bounding box center [216, 97] width 11 height 11
click at [222, 107] on button "Bold" at bounding box center [216, 98] width 17 height 18
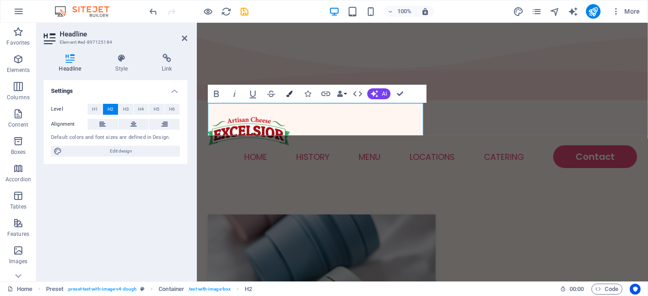
click at [287, 96] on icon "button" at bounding box center [289, 94] width 6 height 6
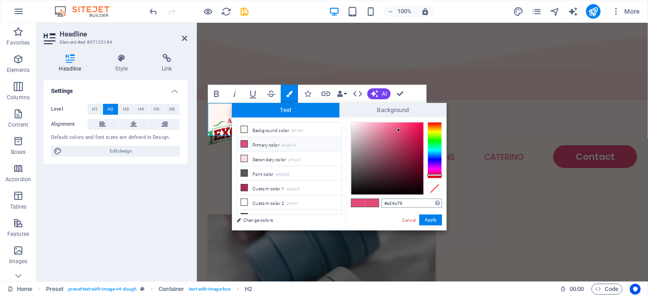
click at [417, 205] on input "#e24c79" at bounding box center [411, 203] width 61 height 9
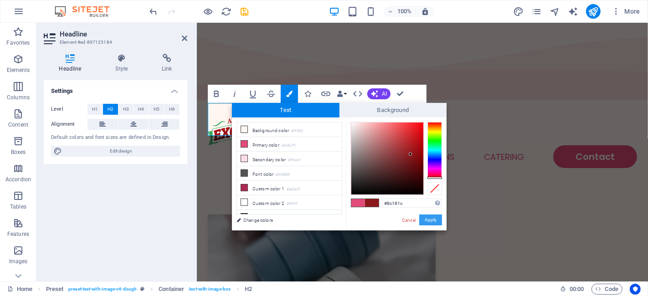
click at [430, 220] on button "Apply" at bounding box center [430, 220] width 23 height 11
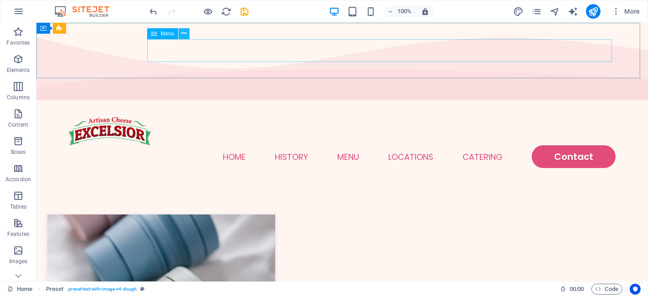
click at [185, 36] on icon at bounding box center [183, 34] width 5 height 10
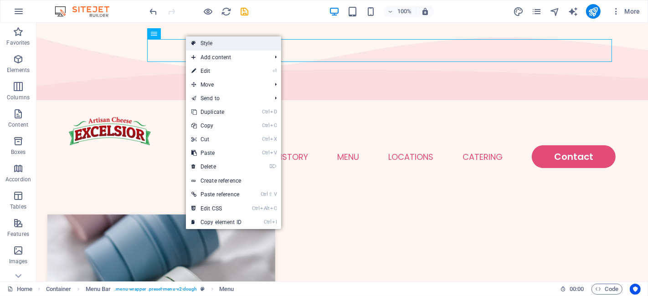
click at [208, 41] on link "Style" at bounding box center [233, 43] width 95 height 14
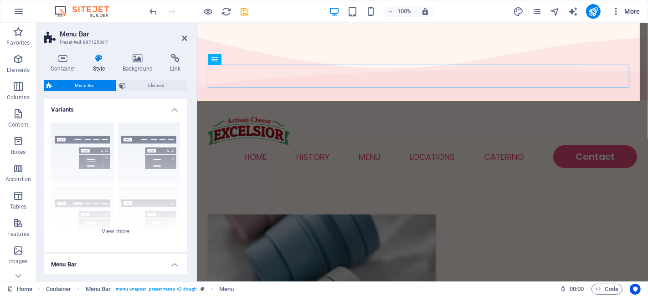
click at [583, 11] on icon "button" at bounding box center [615, 11] width 9 height 9
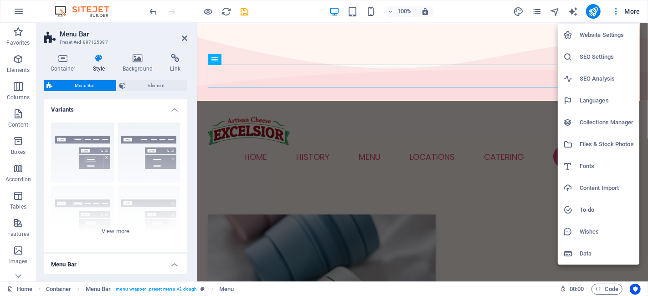
click at [518, 15] on div at bounding box center [324, 148] width 648 height 296
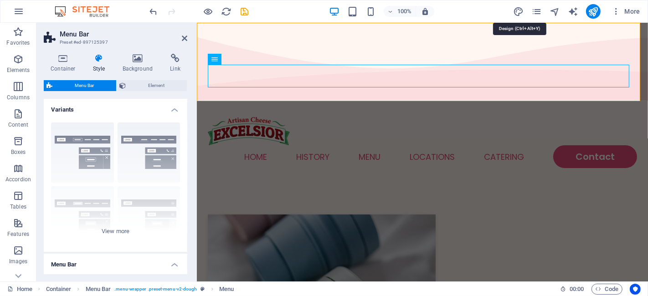
click at [518, 15] on icon "design" at bounding box center [518, 11] width 10 height 10
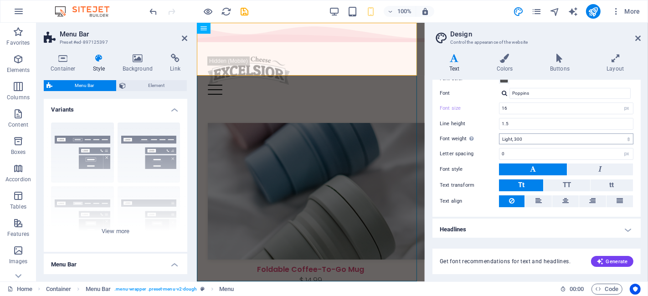
scroll to position [0, 0]
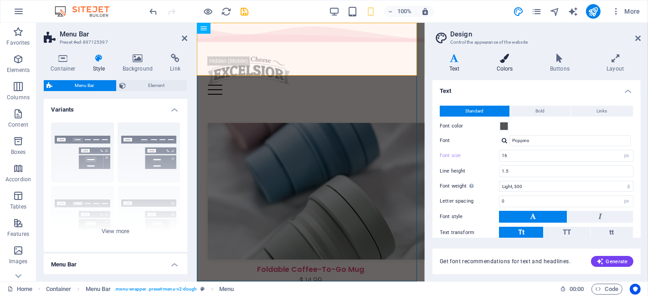
click at [502, 59] on icon at bounding box center [505, 58] width 50 height 9
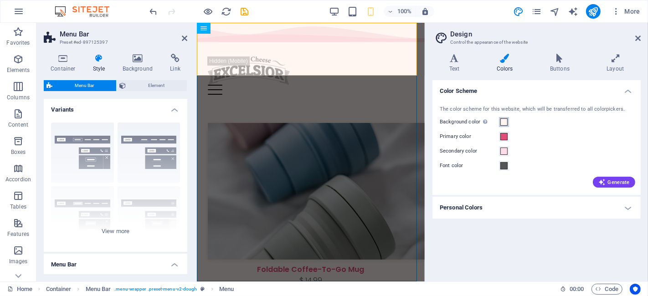
click at [506, 122] on span at bounding box center [503, 121] width 7 height 7
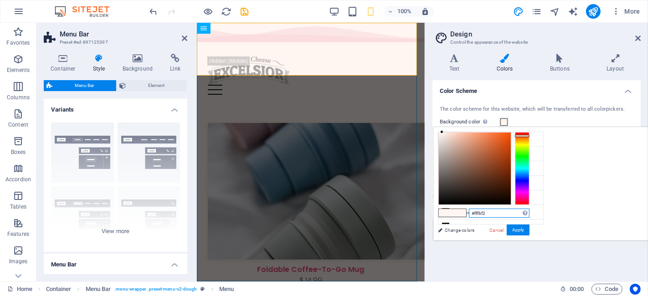
click at [529, 211] on input "#fff6f2" at bounding box center [499, 213] width 61 height 9
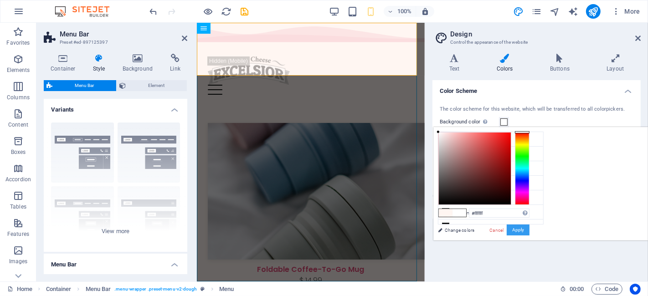
click at [529, 228] on button "Apply" at bounding box center [518, 230] width 23 height 11
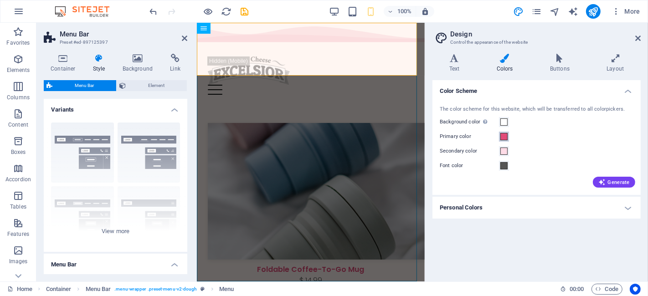
click at [501, 139] on span at bounding box center [503, 136] width 7 height 7
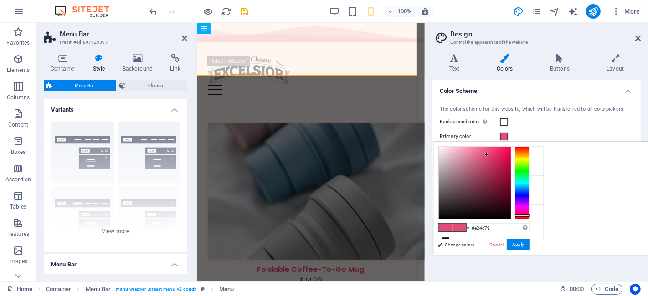
click at [501, 139] on span at bounding box center [503, 136] width 7 height 7
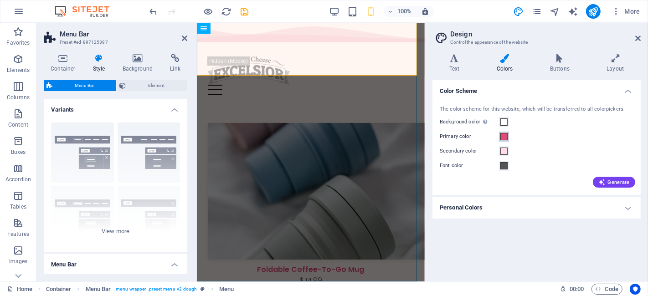
click at [501, 139] on span at bounding box center [503, 136] width 7 height 7
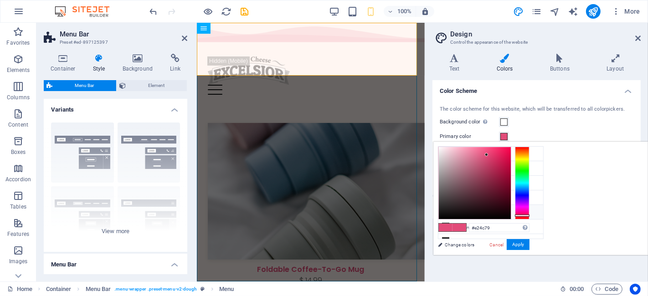
click at [446, 210] on icon at bounding box center [445, 212] width 6 height 6
click at [529, 228] on input "#ab2a51" at bounding box center [499, 227] width 61 height 9
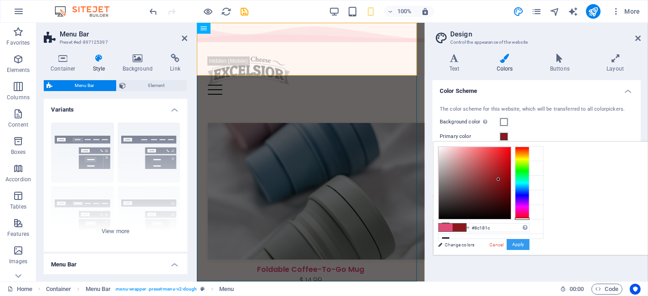
click at [529, 243] on button "Apply" at bounding box center [518, 244] width 23 height 11
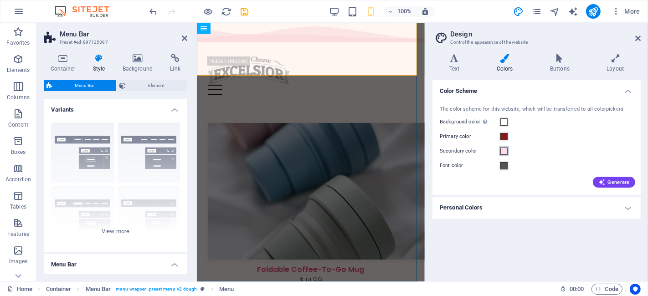
click at [503, 150] on span at bounding box center [503, 151] width 7 height 7
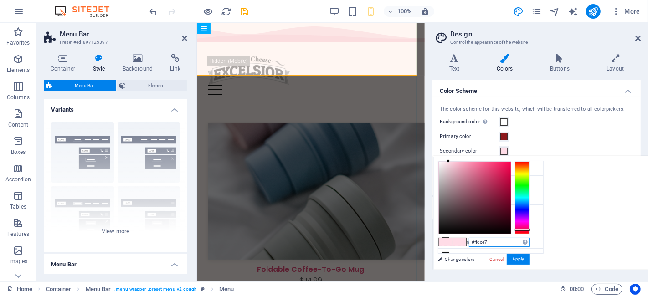
click at [529, 244] on input "#ffdce7" at bounding box center [499, 242] width 61 height 9
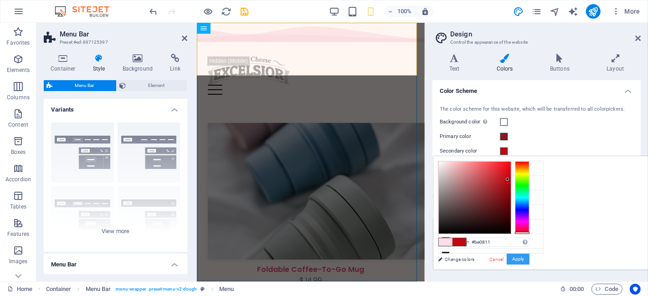
click at [529, 258] on button "Apply" at bounding box center [518, 259] width 23 height 11
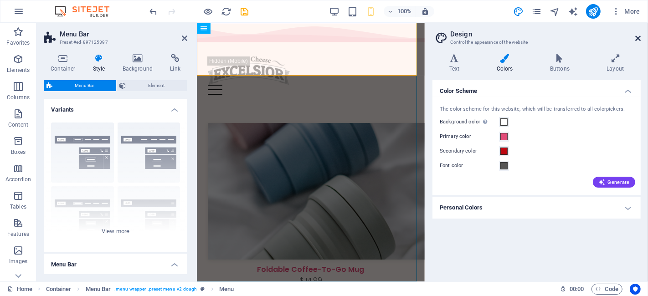
click at [583, 39] on icon at bounding box center [637, 38] width 5 height 7
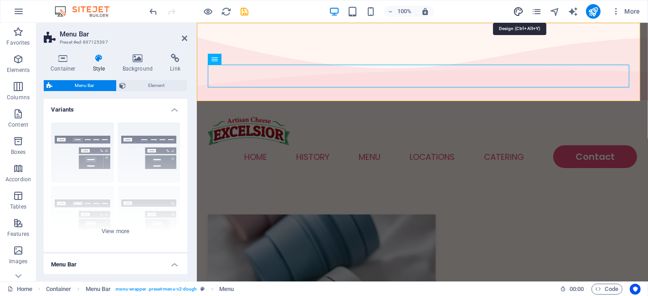
click at [516, 11] on icon "design" at bounding box center [518, 11] width 10 height 10
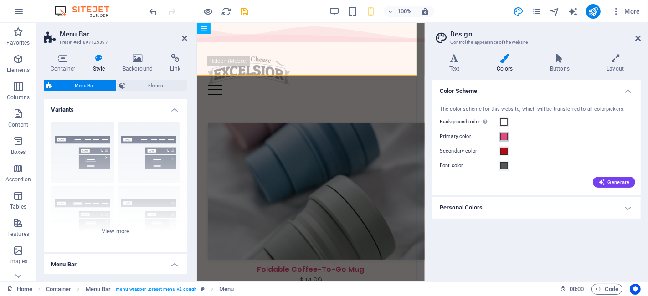
click at [504, 136] on span at bounding box center [503, 136] width 7 height 7
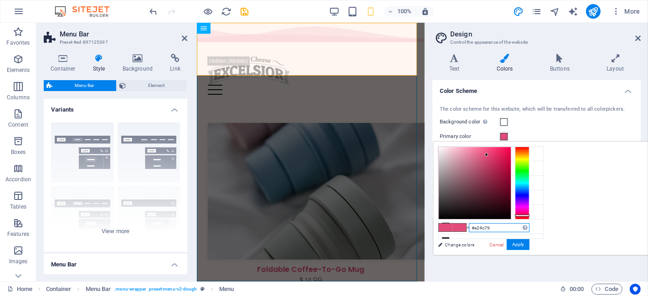
click at [529, 226] on input "#e24c79" at bounding box center [499, 227] width 61 height 9
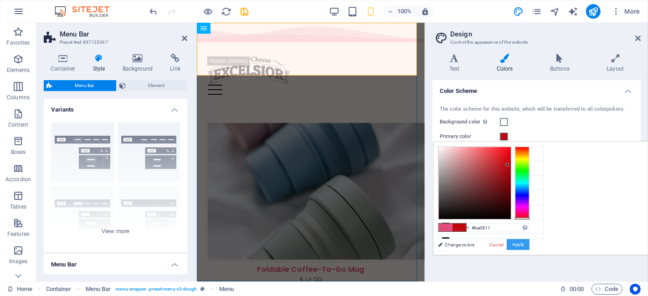
click at [529, 242] on button "Apply" at bounding box center [518, 244] width 23 height 11
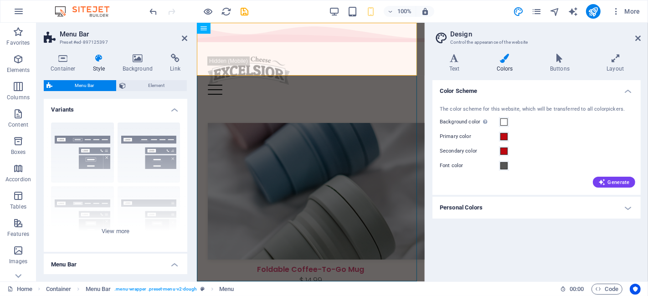
click at [583, 239] on div "Color Scheme The color scheme for this website, which will be transferred to al…" at bounding box center [536, 177] width 208 height 194
click at [243, 9] on icon "save" at bounding box center [245, 11] width 10 height 10
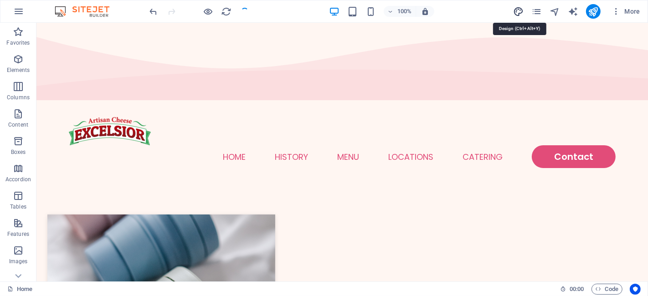
click at [519, 8] on icon "design" at bounding box center [518, 11] width 10 height 10
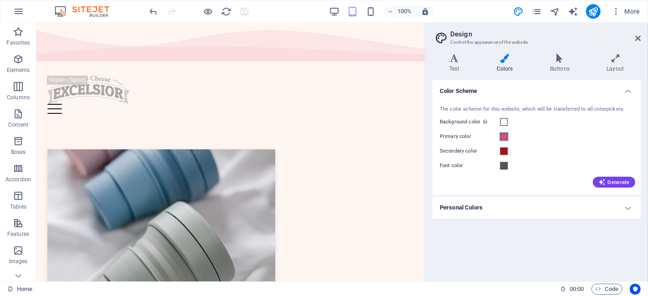
click at [505, 136] on span at bounding box center [503, 136] width 7 height 7
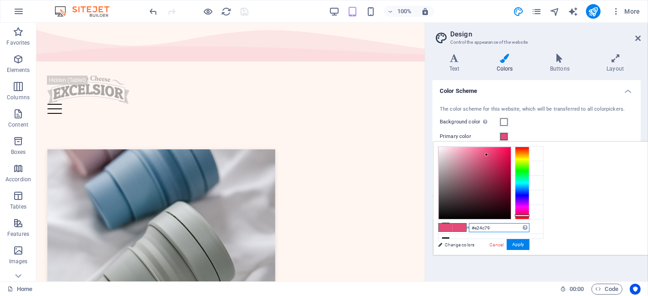
click at [529, 231] on input "#e24c79" at bounding box center [499, 227] width 61 height 9
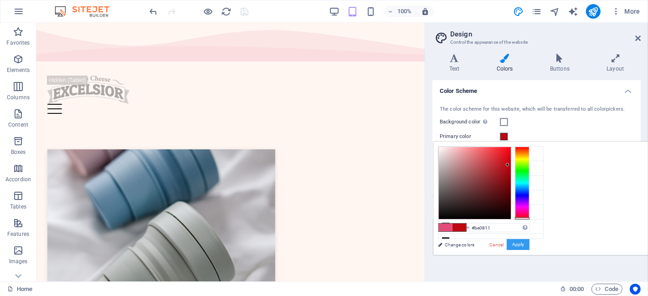
click at [529, 244] on button "Apply" at bounding box center [518, 244] width 23 height 11
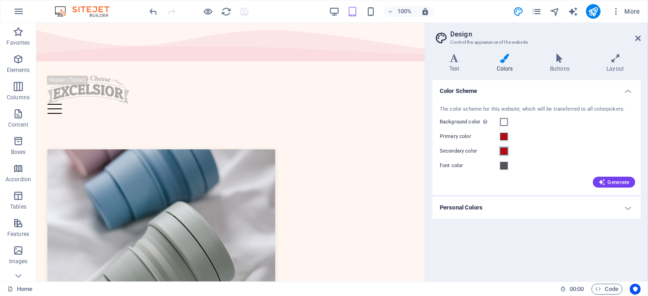
click at [501, 149] on span at bounding box center [503, 151] width 7 height 7
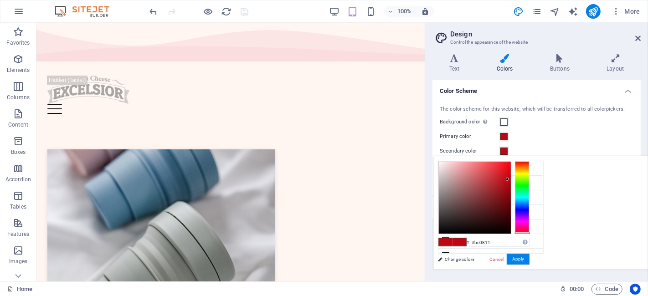
click at [533, 121] on div "Background color Only visible if it is not covered by other backgrounds." at bounding box center [537, 122] width 194 height 11
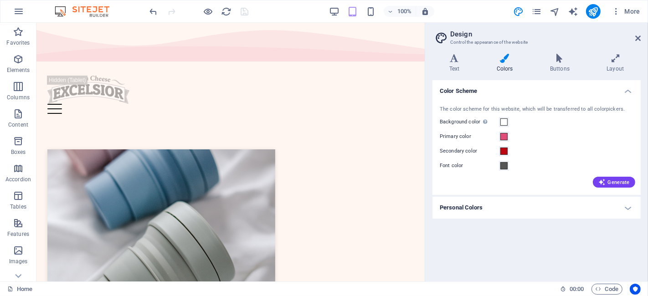
click at [583, 206] on h4 "Personal Colors" at bounding box center [536, 208] width 208 height 22
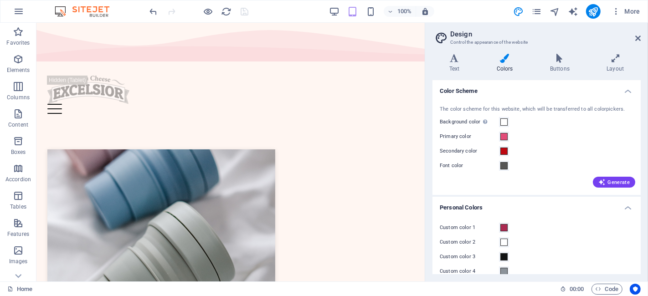
scroll to position [26, 0]
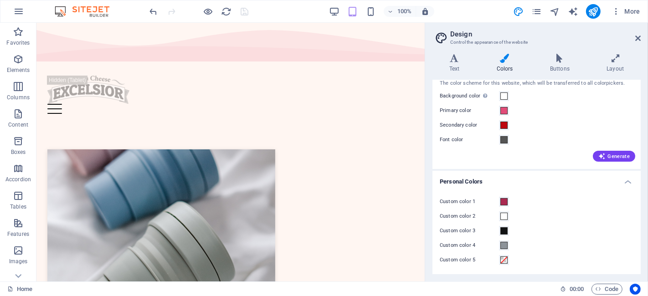
click at [583, 182] on h4 "Personal Colors" at bounding box center [536, 179] width 208 height 16
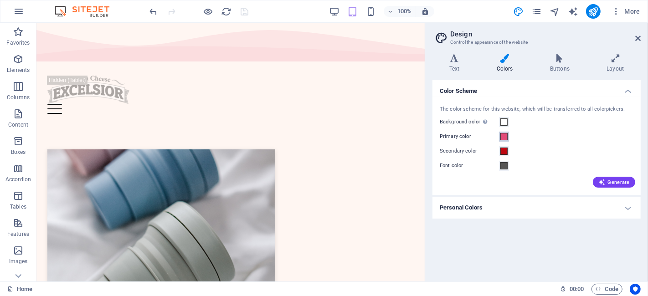
click at [502, 135] on span at bounding box center [503, 136] width 7 height 7
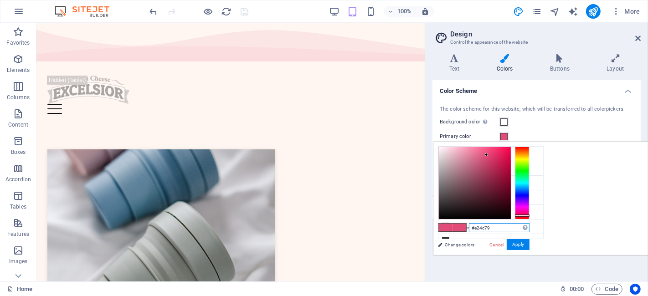
click at [529, 226] on input "#e24c79" at bounding box center [499, 227] width 61 height 9
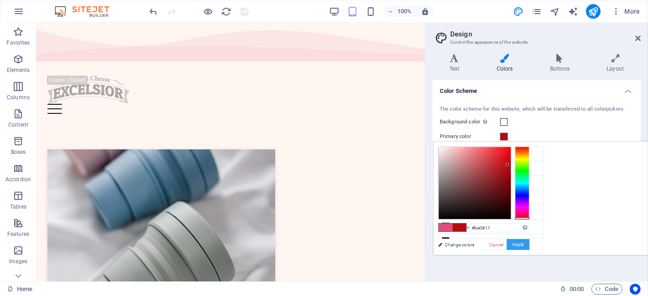
click at [529, 243] on button "Apply" at bounding box center [518, 244] width 23 height 11
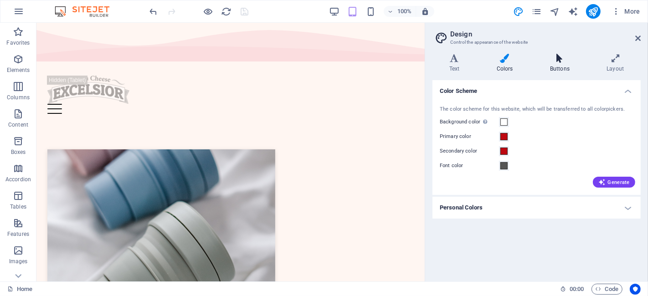
click at [563, 61] on icon at bounding box center [559, 58] width 53 height 9
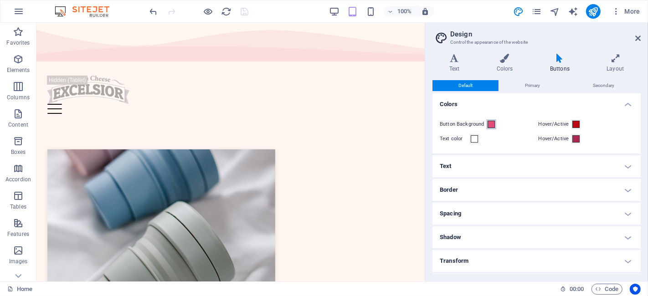
click at [489, 120] on button "Button Background" at bounding box center [491, 124] width 10 height 10
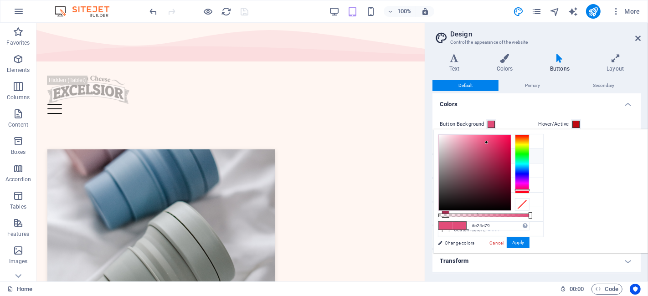
click at [489, 120] on button "Button Background" at bounding box center [491, 124] width 10 height 10
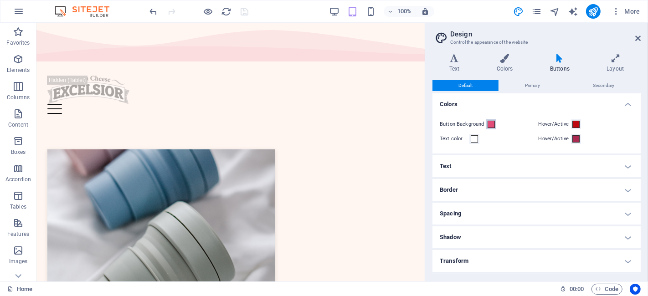
click at [489, 120] on button "Button Background" at bounding box center [491, 124] width 10 height 10
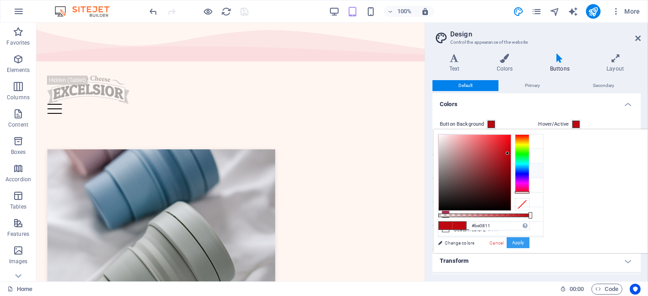
click at [529, 245] on button "Apply" at bounding box center [518, 242] width 23 height 11
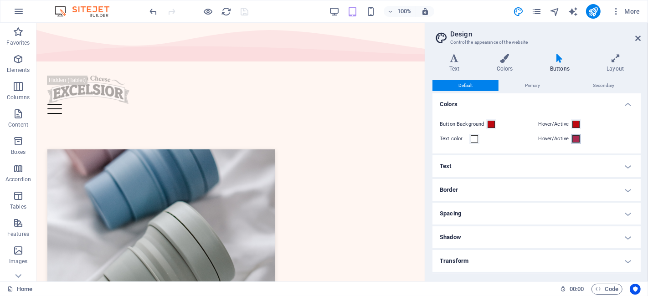
click at [576, 138] on span at bounding box center [575, 138] width 7 height 7
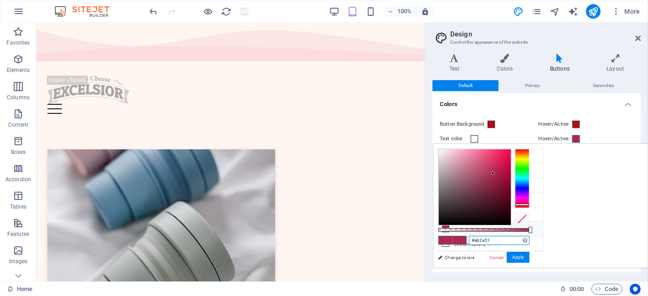
click at [529, 239] on input "#ab2a51" at bounding box center [499, 240] width 61 height 9
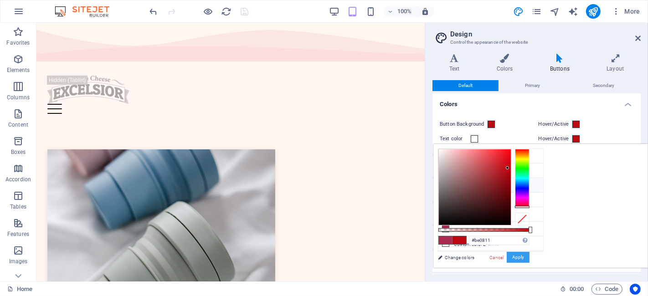
click at [529, 253] on button "Apply" at bounding box center [518, 257] width 23 height 11
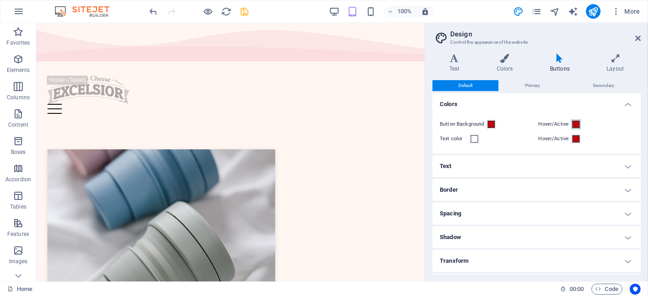
click at [576, 122] on span at bounding box center [575, 124] width 7 height 7
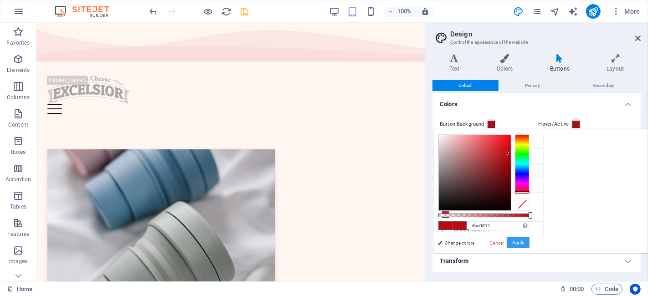
click at [529, 238] on button "Apply" at bounding box center [518, 242] width 23 height 11
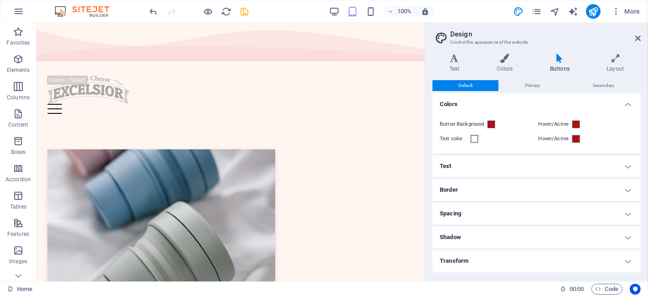
scroll to position [21, 0]
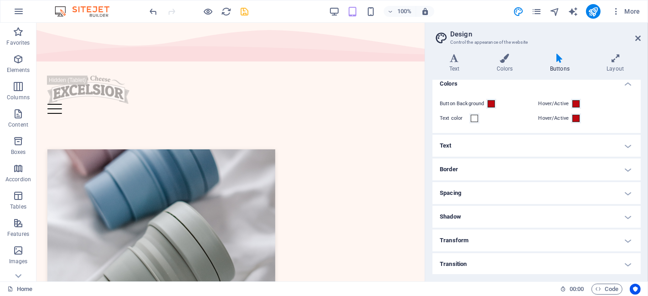
click at [583, 150] on h4 "Text" at bounding box center [536, 146] width 208 height 22
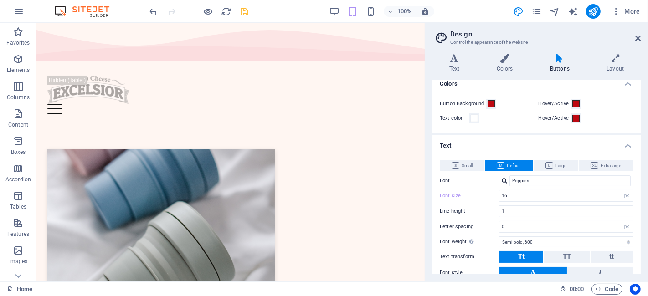
click at [583, 150] on h4 "Text" at bounding box center [536, 143] width 208 height 16
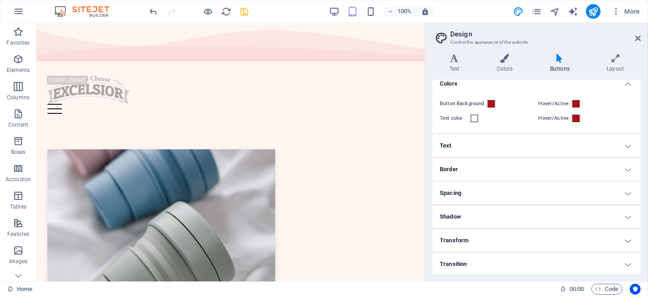
click at [583, 173] on h4 "Border" at bounding box center [536, 170] width 208 height 22
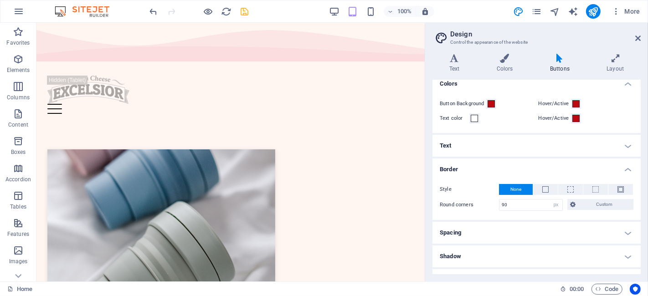
click at [583, 173] on h4 "Border" at bounding box center [536, 167] width 208 height 16
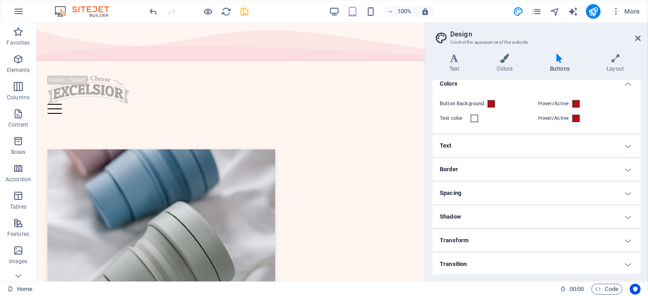
click at [583, 213] on h4 "Shadow" at bounding box center [536, 217] width 208 height 22
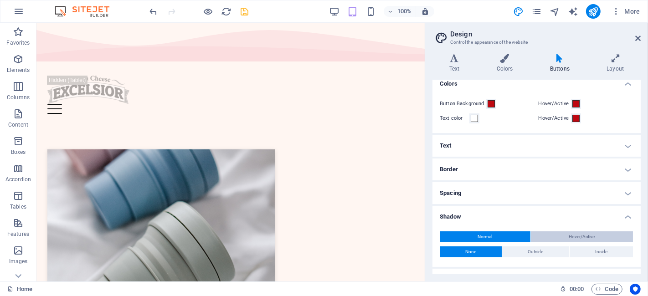
scroll to position [60, 0]
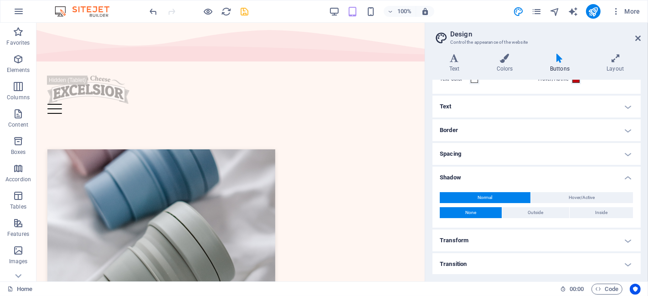
click at [583, 183] on div "Normal Hover/Active None Outside Inside Color X offset 0 px rem vh vw Y offset …" at bounding box center [537, 205] width 212 height 45
click at [583, 177] on h4 "Shadow" at bounding box center [536, 175] width 208 height 16
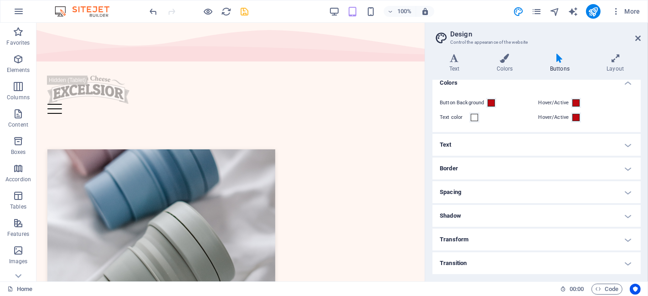
scroll to position [21, 0]
click at [457, 62] on icon at bounding box center [454, 58] width 44 height 9
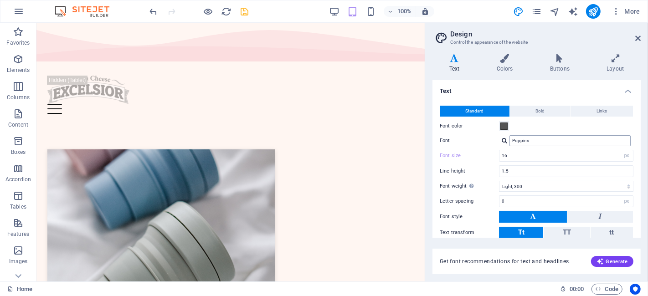
scroll to position [47, 0]
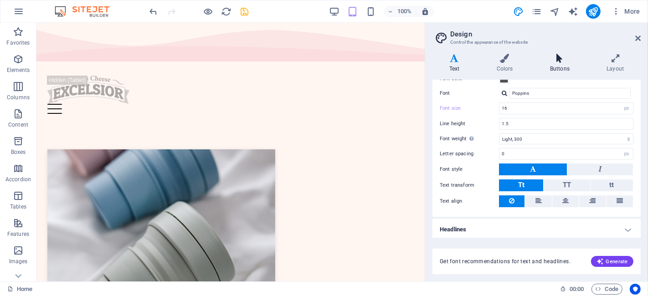
click at [554, 62] on icon at bounding box center [559, 58] width 53 height 9
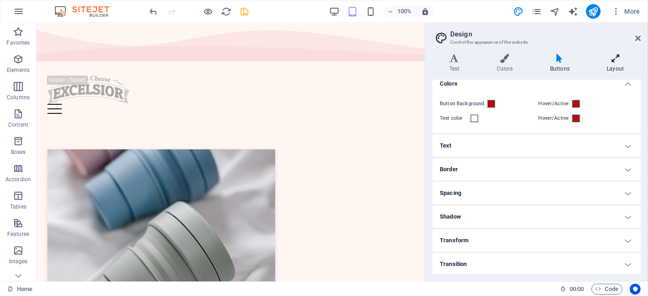
click at [583, 57] on icon at bounding box center [615, 58] width 51 height 9
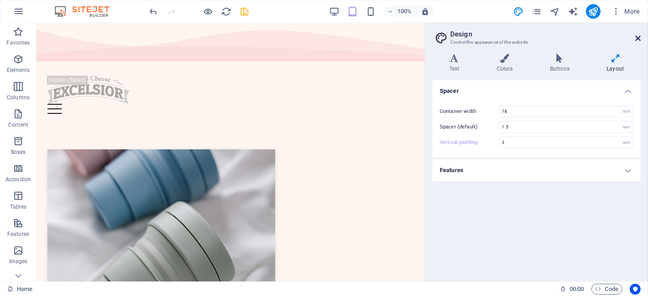
click at [583, 41] on icon at bounding box center [637, 38] width 5 height 7
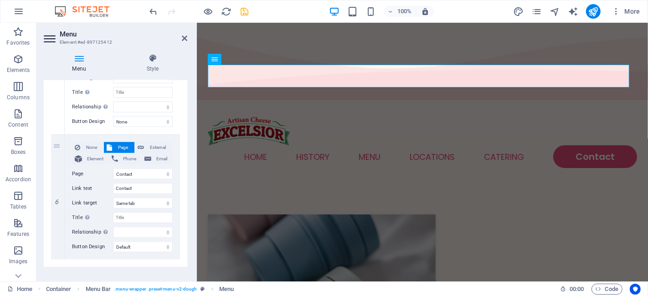
scroll to position [668, 0]
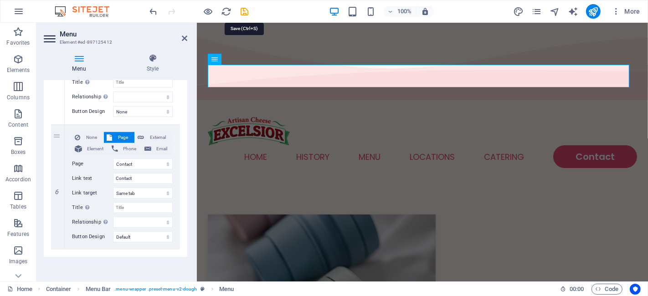
click at [244, 10] on icon "save" at bounding box center [245, 11] width 10 height 10
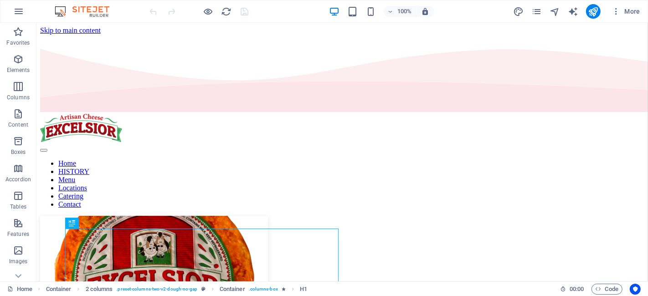
scroll to position [255, 0]
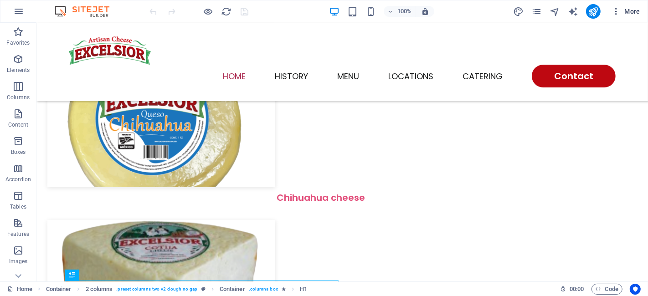
click at [618, 10] on icon "button" at bounding box center [615, 11] width 9 height 9
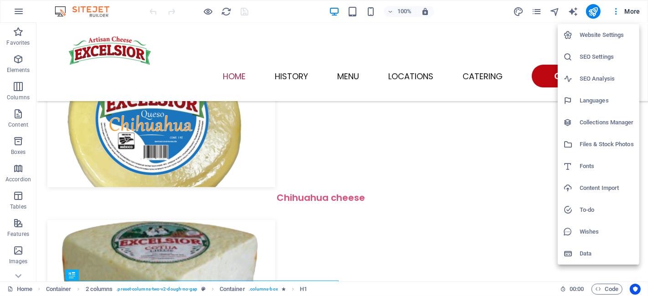
click at [518, 9] on div at bounding box center [324, 148] width 648 height 296
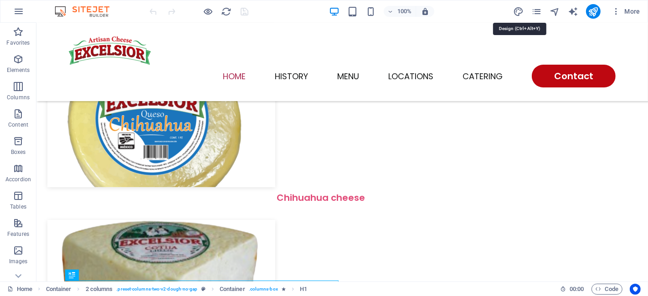
click at [518, 9] on icon "design" at bounding box center [518, 11] width 10 height 10
select select "px"
select select "300"
select select "px"
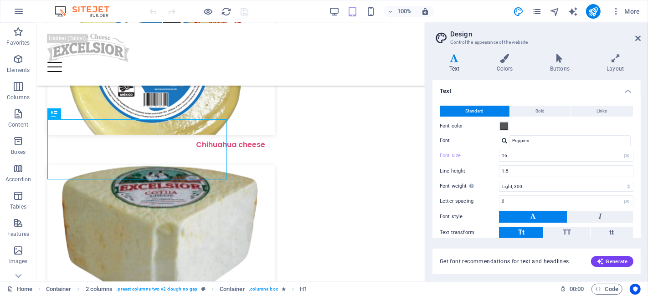
scroll to position [512, 0]
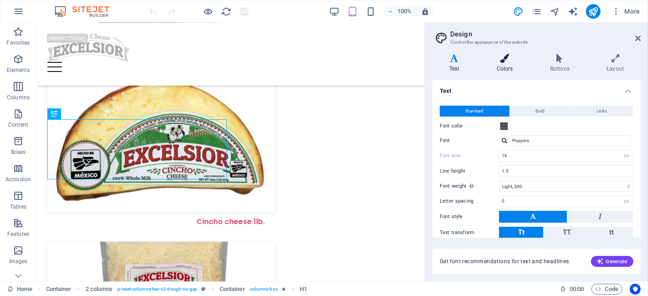
click at [502, 68] on h4 "Colors" at bounding box center [506, 63] width 53 height 19
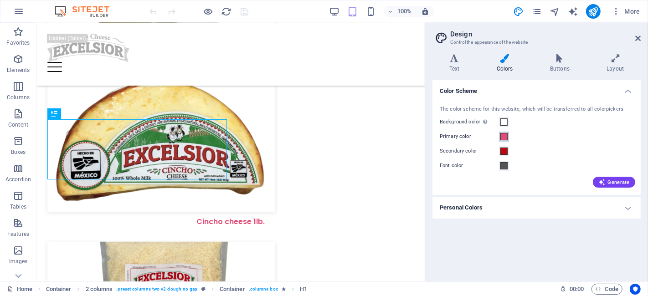
click at [503, 138] on span at bounding box center [503, 136] width 7 height 7
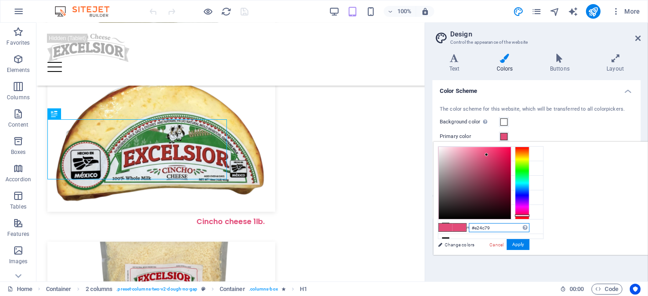
click at [529, 226] on input "#e24c79" at bounding box center [499, 227] width 61 height 9
type input "#be0811"
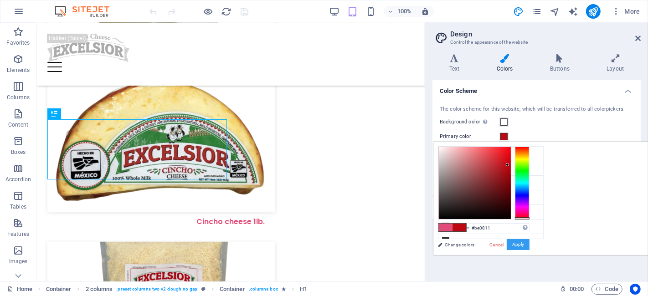
click at [529, 244] on button "Apply" at bounding box center [518, 244] width 23 height 11
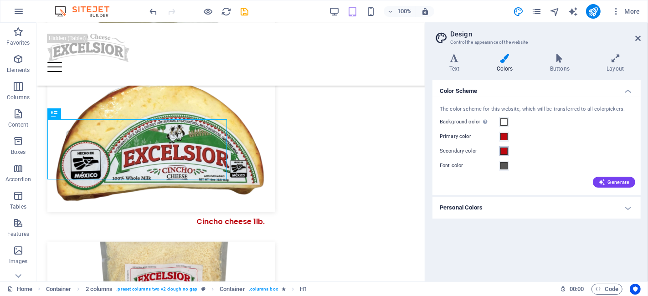
click at [501, 148] on span at bounding box center [503, 151] width 7 height 7
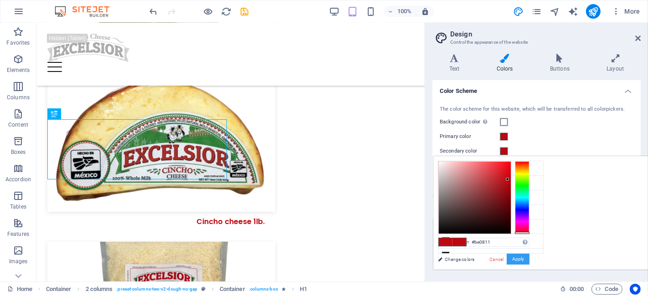
click at [529, 258] on button "Apply" at bounding box center [518, 259] width 23 height 11
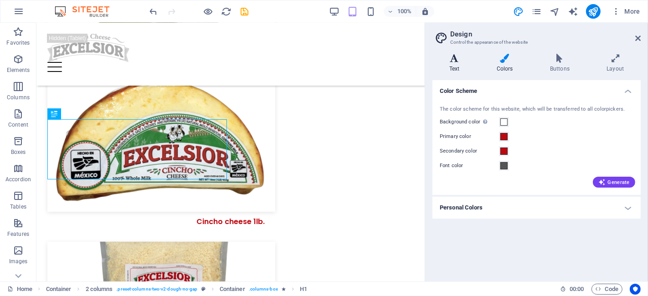
click at [457, 56] on icon at bounding box center [454, 58] width 44 height 9
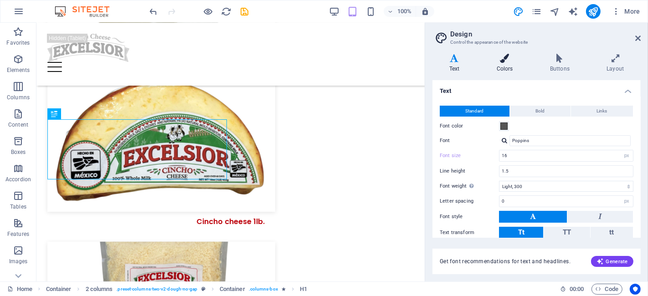
click at [514, 59] on icon at bounding box center [505, 58] width 50 height 9
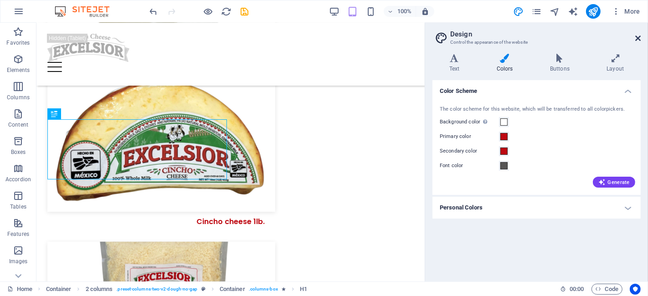
click at [638, 37] on icon at bounding box center [637, 38] width 5 height 7
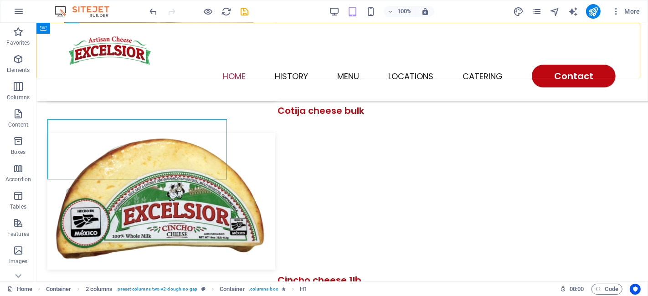
scroll to position [513, 0]
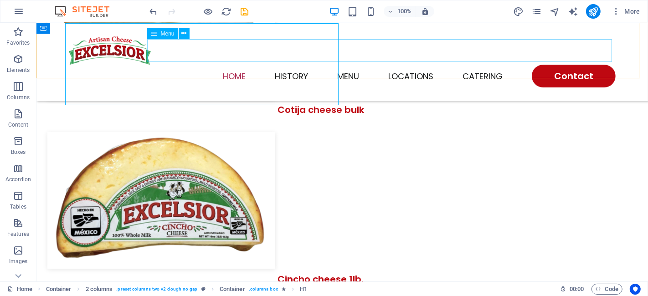
click at [400, 65] on nav "Home HISTORY Menu Locations Catering Contact" at bounding box center [341, 76] width 547 height 23
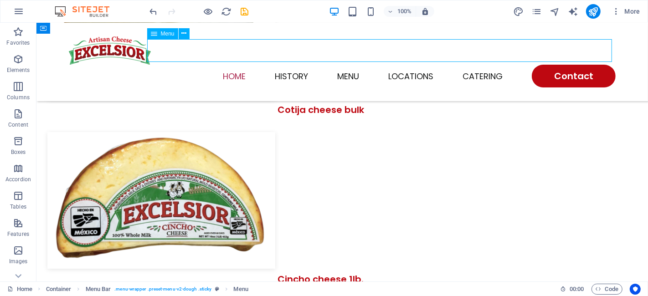
click at [400, 65] on nav "Home HISTORY Menu Locations Catering Contact" at bounding box center [341, 76] width 547 height 23
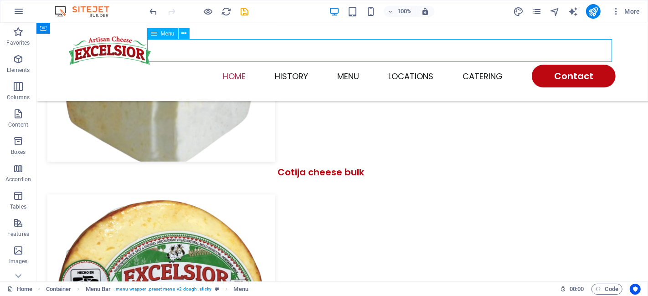
select select
select select "1"
select select
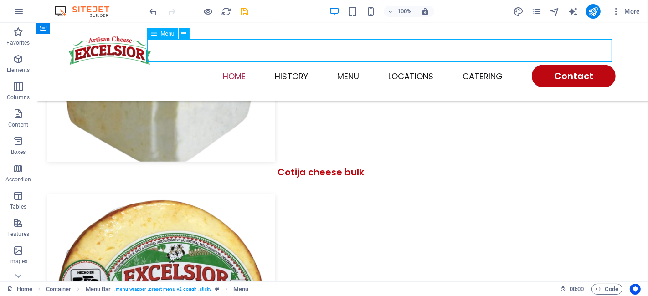
select select "2"
select select
select select "default"
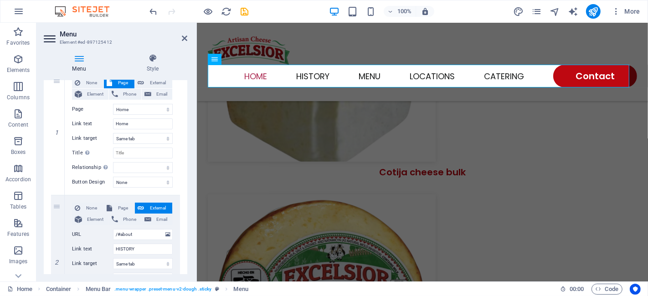
scroll to position [97, 0]
click at [184, 37] on icon at bounding box center [184, 38] width 5 height 7
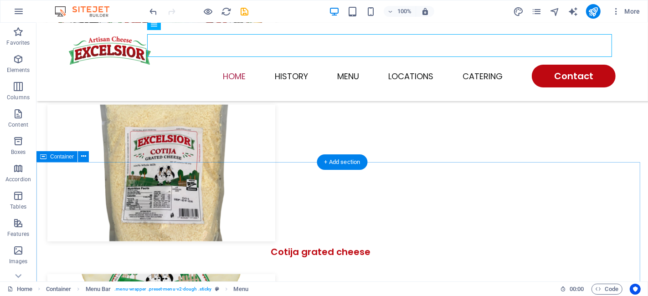
scroll to position [709, 0]
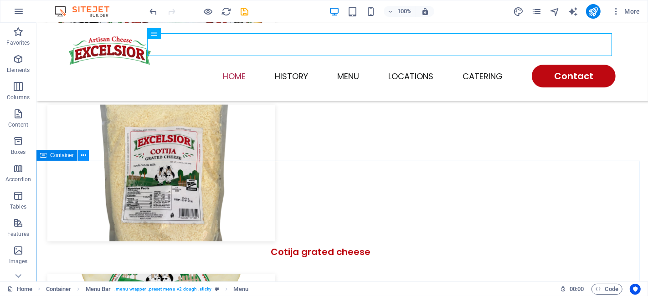
click at [84, 156] on icon at bounding box center [83, 156] width 5 height 10
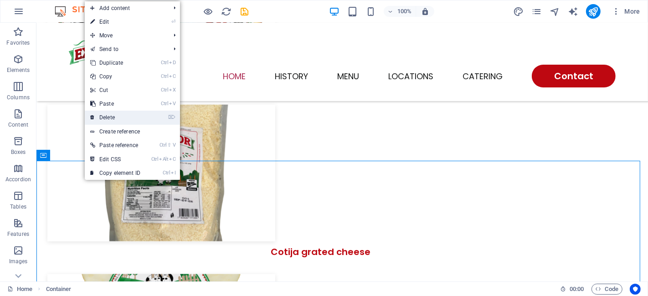
click at [125, 115] on link "⌦ Delete" at bounding box center [115, 118] width 61 height 14
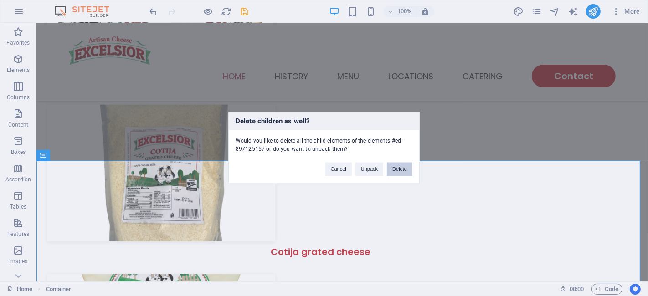
click at [392, 174] on button "Delete" at bounding box center [400, 170] width 26 height 14
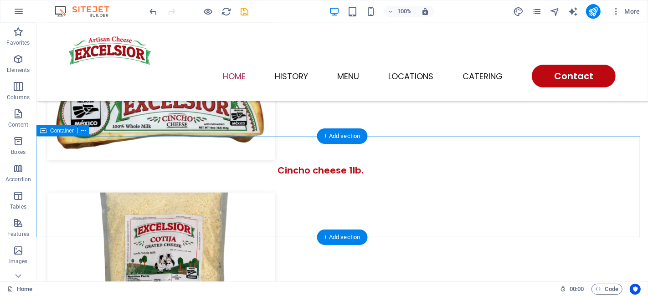
scroll to position [636, 0]
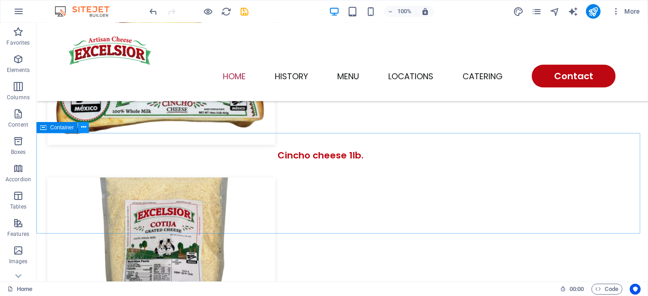
click at [82, 128] on icon at bounding box center [83, 128] width 5 height 10
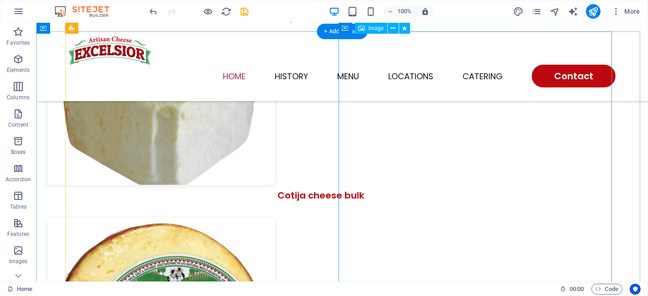
scroll to position [425, 0]
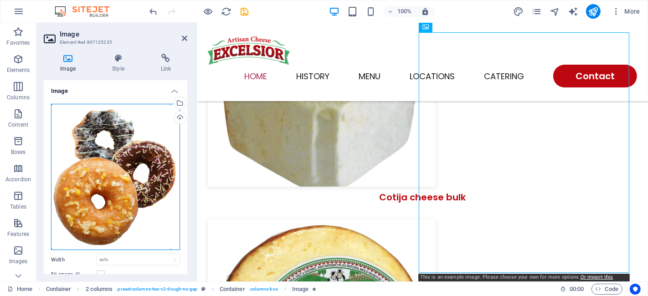
click at [119, 180] on div "Drag files here, click to choose files or select files from Files or our free s…" at bounding box center [115, 177] width 129 height 147
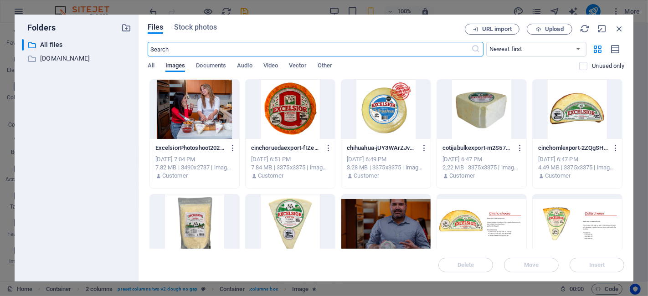
scroll to position [1058, 0]
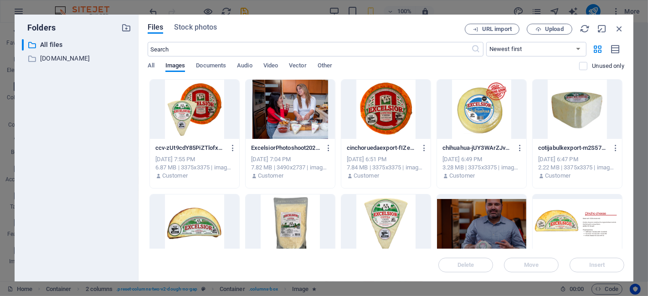
click at [196, 113] on div at bounding box center [194, 109] width 89 height 59
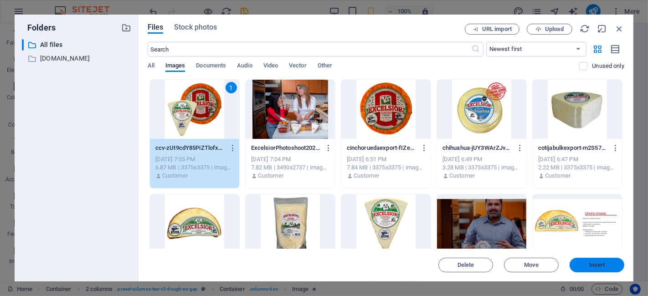
click at [595, 265] on span "Insert" at bounding box center [597, 264] width 16 height 5
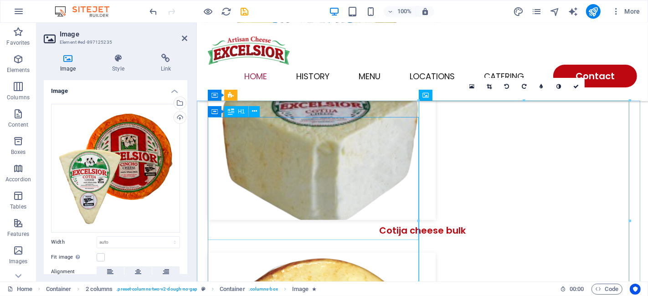
scroll to position [394, 0]
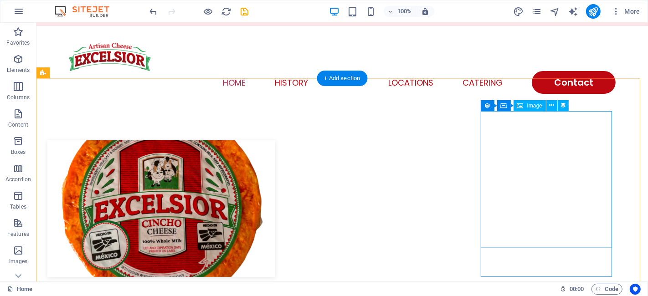
scroll to position [0, 0]
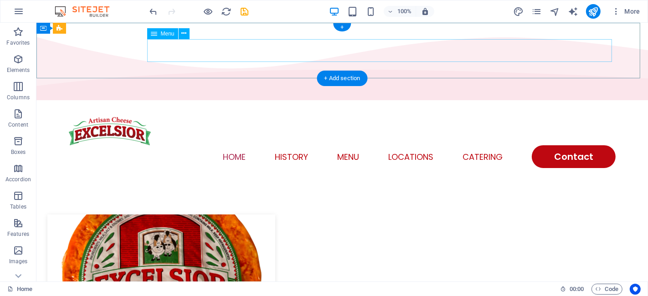
click at [237, 145] on nav "Home HISTORY Menu Locations Catering Contact" at bounding box center [341, 156] width 547 height 23
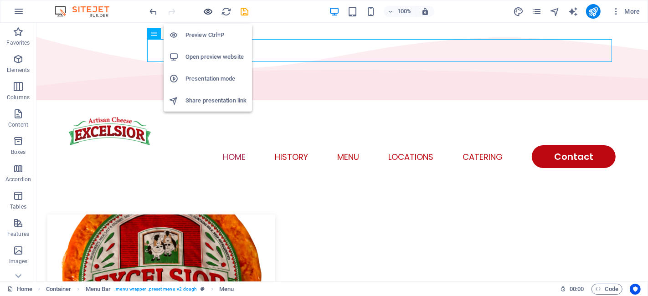
click at [204, 9] on icon "button" at bounding box center [208, 11] width 10 height 10
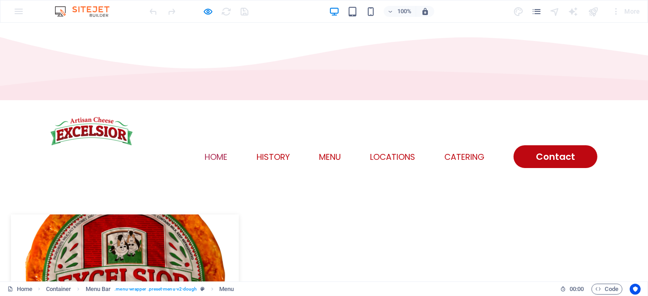
click at [217, 153] on link "Home" at bounding box center [216, 157] width 23 height 8
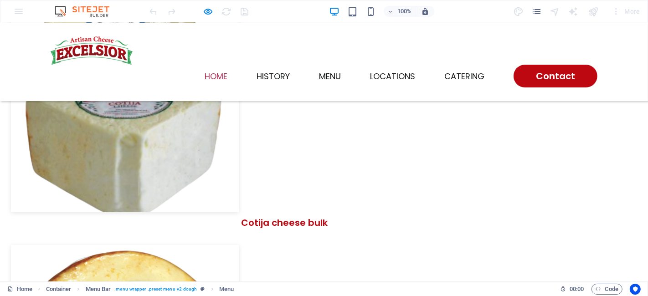
scroll to position [399, 0]
